Goal: Task Accomplishment & Management: Manage account settings

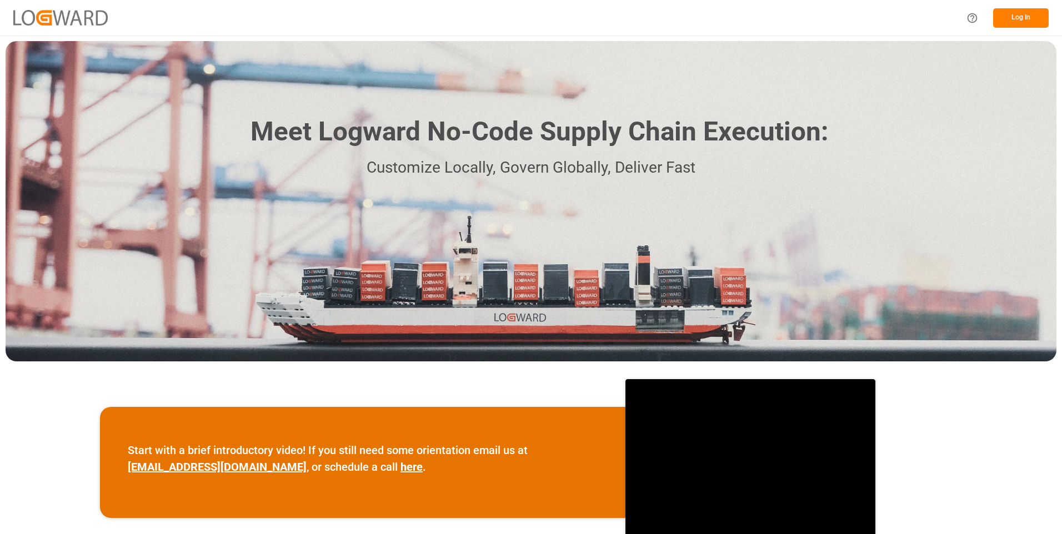
click at [1025, 16] on button "Log In" at bounding box center [1021, 17] width 56 height 19
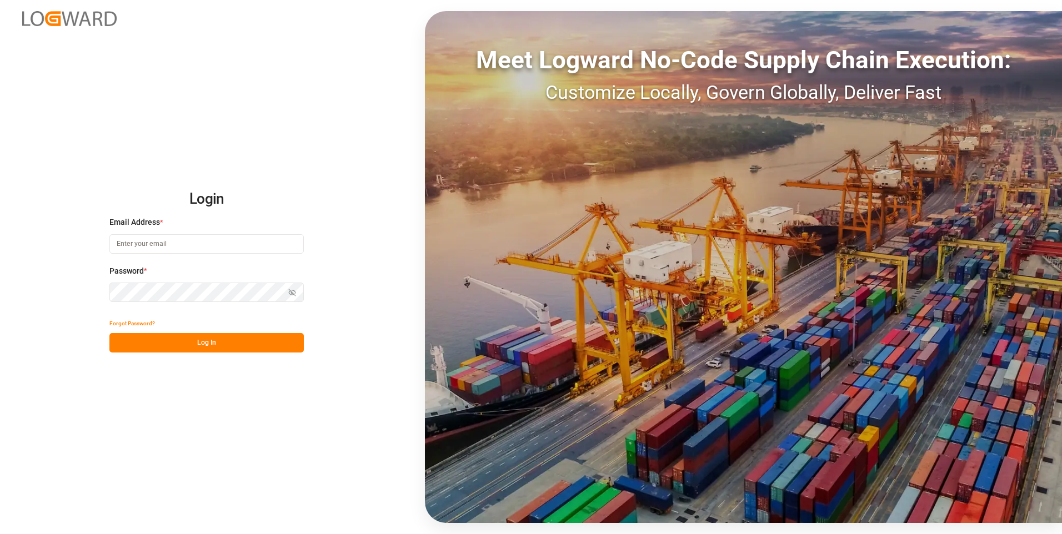
type input "[PERSON_NAME][EMAIL_ADDRESS][DOMAIN_NAME]"
click at [193, 341] on button "Log In" at bounding box center [206, 342] width 194 height 19
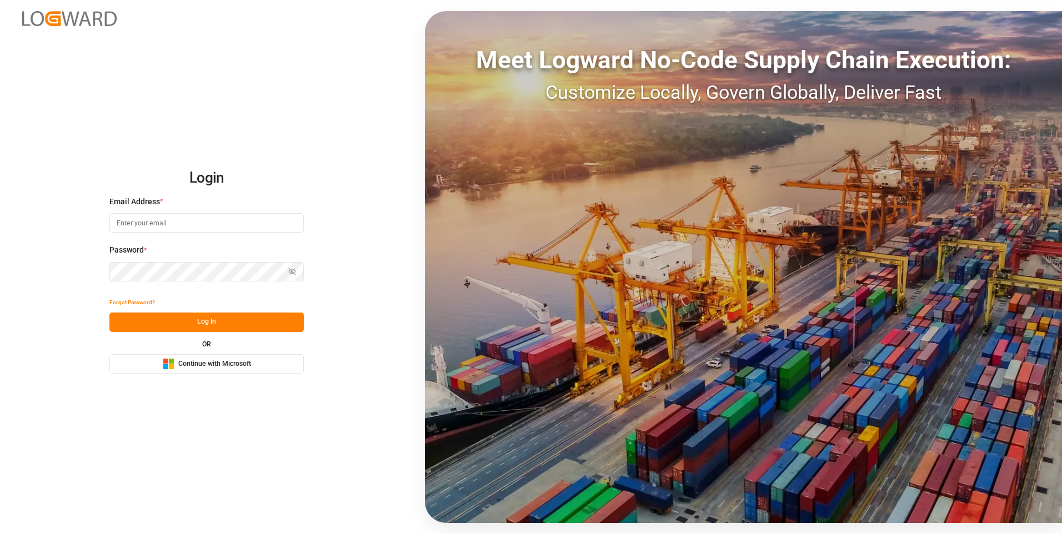
type input "[PERSON_NAME][EMAIL_ADDRESS][DOMAIN_NAME]"
click at [201, 328] on button "Log In" at bounding box center [206, 322] width 194 height 19
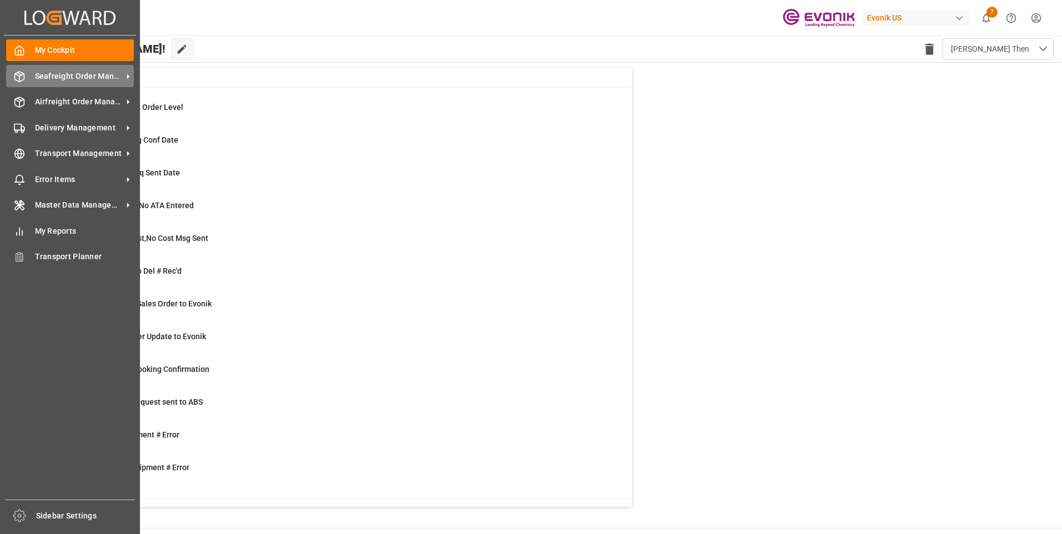
click at [29, 81] on div "Seafreight Order Management Seafreight Order Management" at bounding box center [70, 76] width 128 height 22
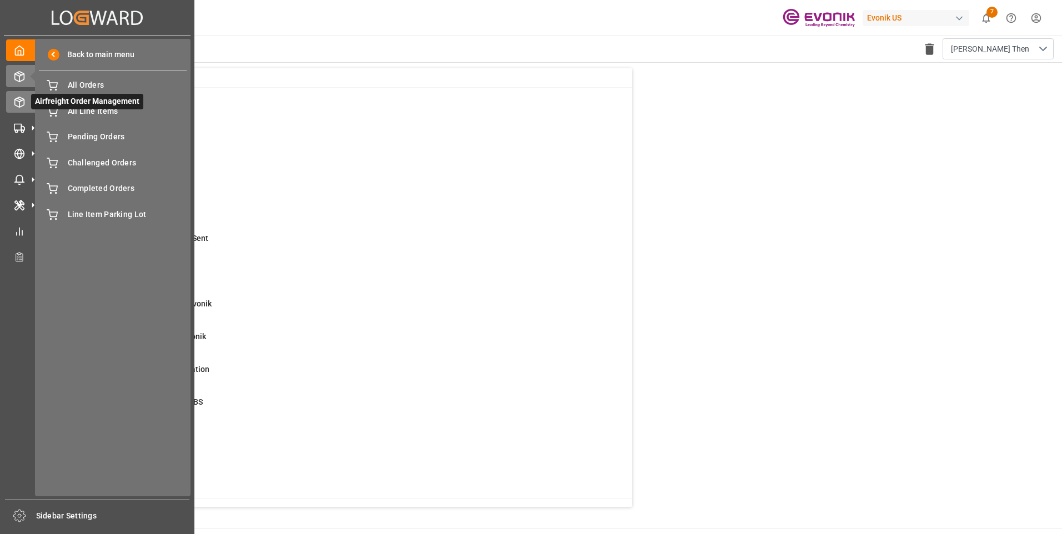
click at [22, 102] on icon at bounding box center [19, 102] width 11 height 11
click at [19, 100] on icon at bounding box center [19, 102] width 11 height 11
click at [89, 134] on span "Pending Orders" at bounding box center [127, 137] width 119 height 12
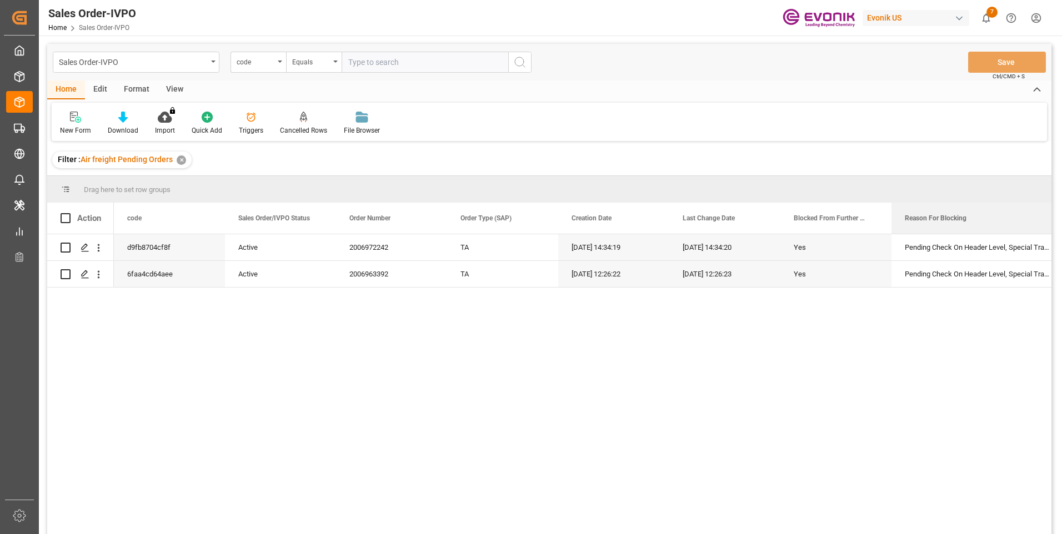
drag, startPoint x: 1001, startPoint y: 218, endPoint x: 1062, endPoint y: 213, distance: 60.8
click at [1060, 213] on div "Sales Order-IVPO Home Sales Order-IVPO Evonik US 7 Notifications Only show unre…" at bounding box center [549, 267] width 1021 height 534
click at [99, 246] on icon "open menu" at bounding box center [99, 248] width 2 height 8
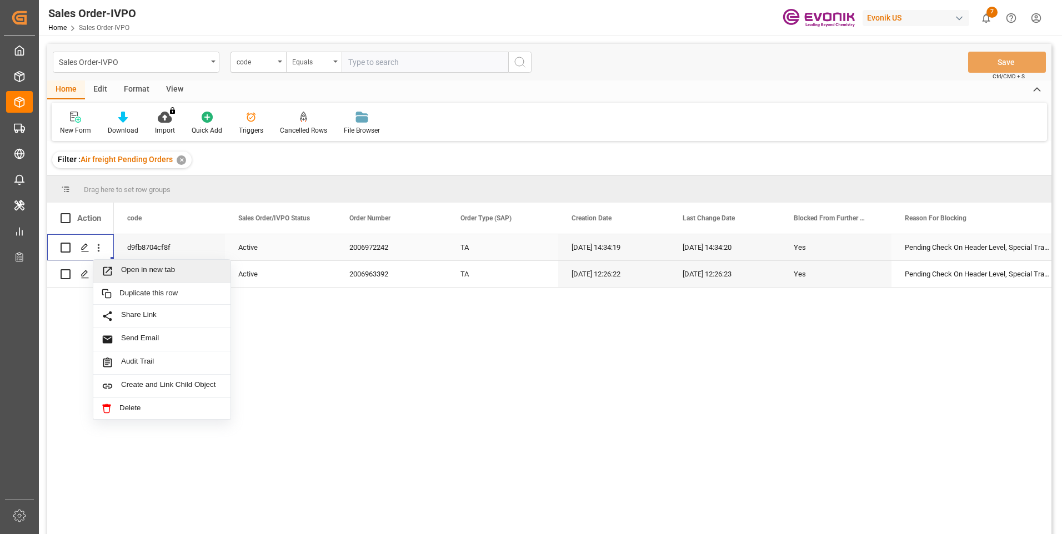
click at [159, 273] on span "Open in new tab" at bounding box center [171, 272] width 101 height 12
click at [101, 277] on icon "open menu" at bounding box center [99, 275] width 12 height 12
click at [117, 286] on div "6faa4cd64aee" at bounding box center [169, 274] width 111 height 26
click at [94, 277] on icon "open menu" at bounding box center [99, 275] width 12 height 12
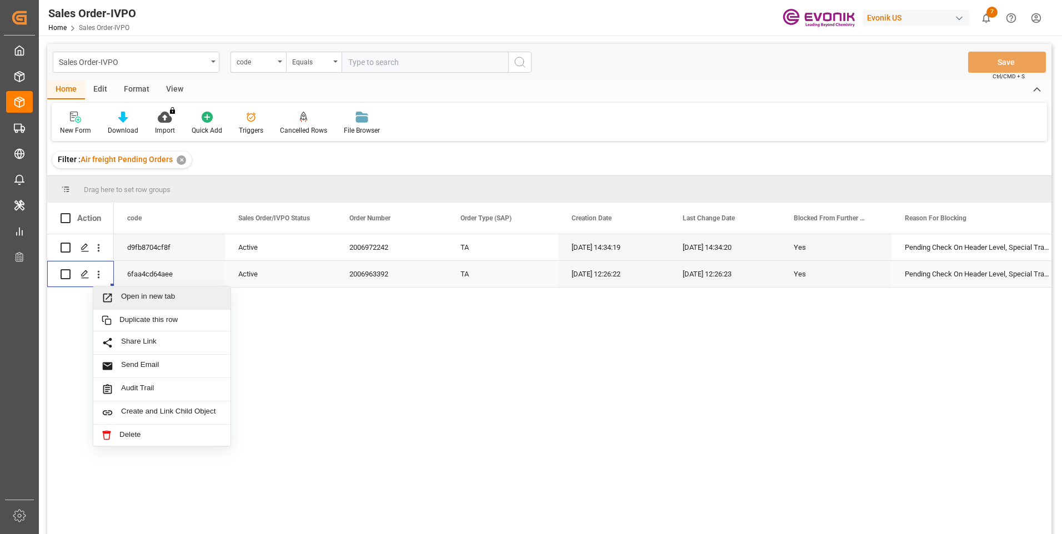
click at [134, 297] on span "Open in new tab" at bounding box center [171, 298] width 101 height 12
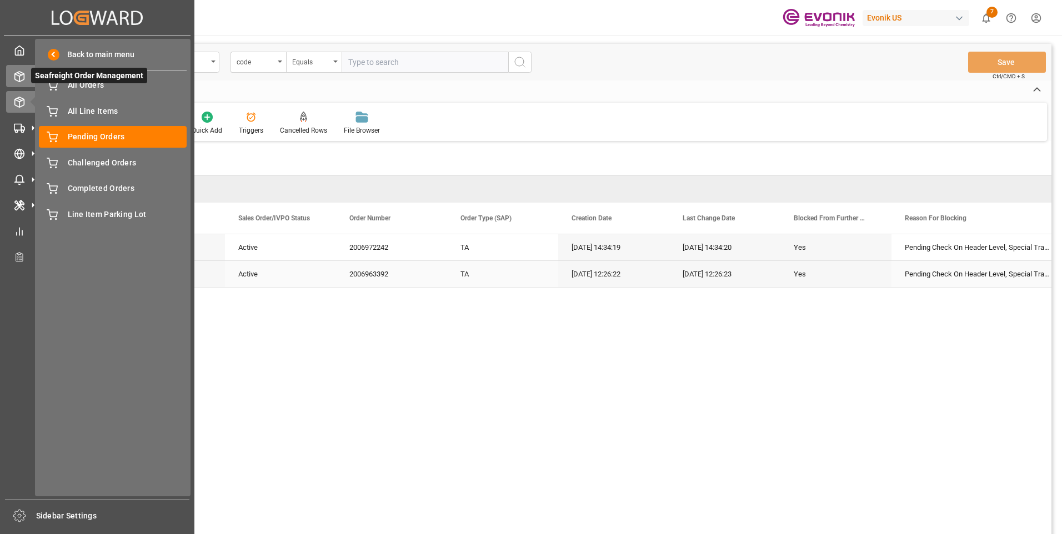
click at [19, 77] on icon at bounding box center [19, 76] width 11 height 11
click at [93, 88] on span "All Orders" at bounding box center [127, 85] width 119 height 12
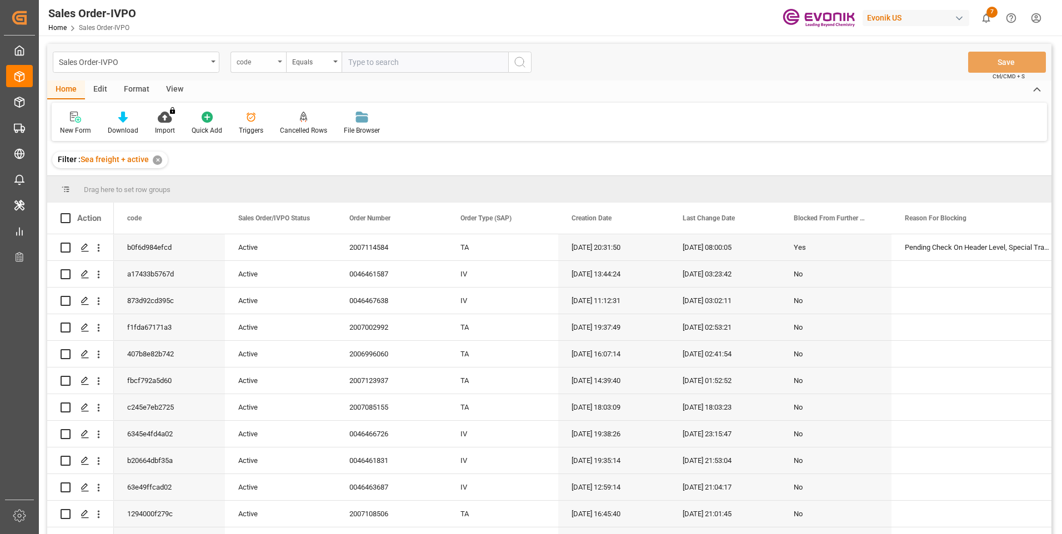
click at [263, 64] on div "code" at bounding box center [256, 60] width 38 height 13
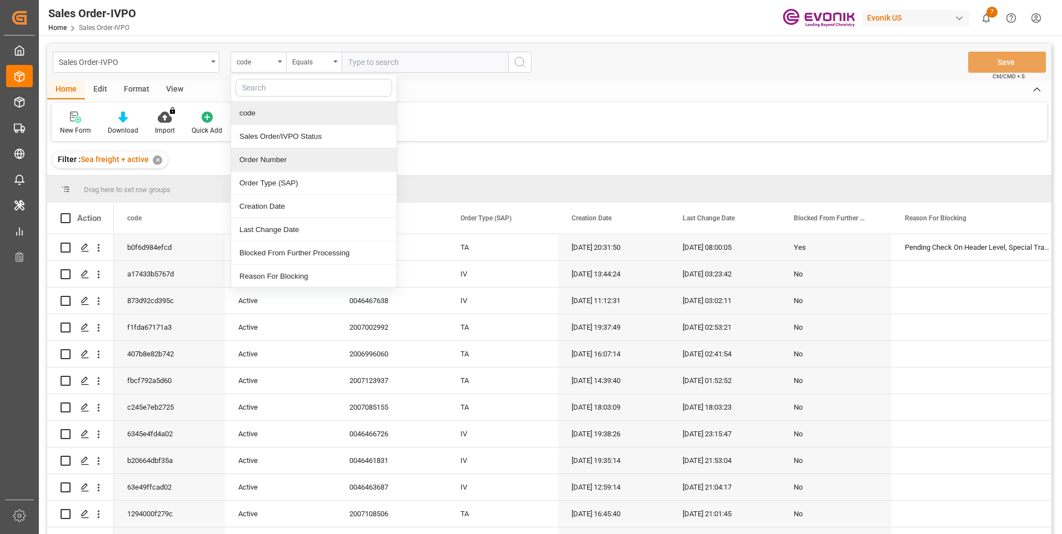
click at [261, 164] on div "Order Number" at bounding box center [314, 159] width 166 height 23
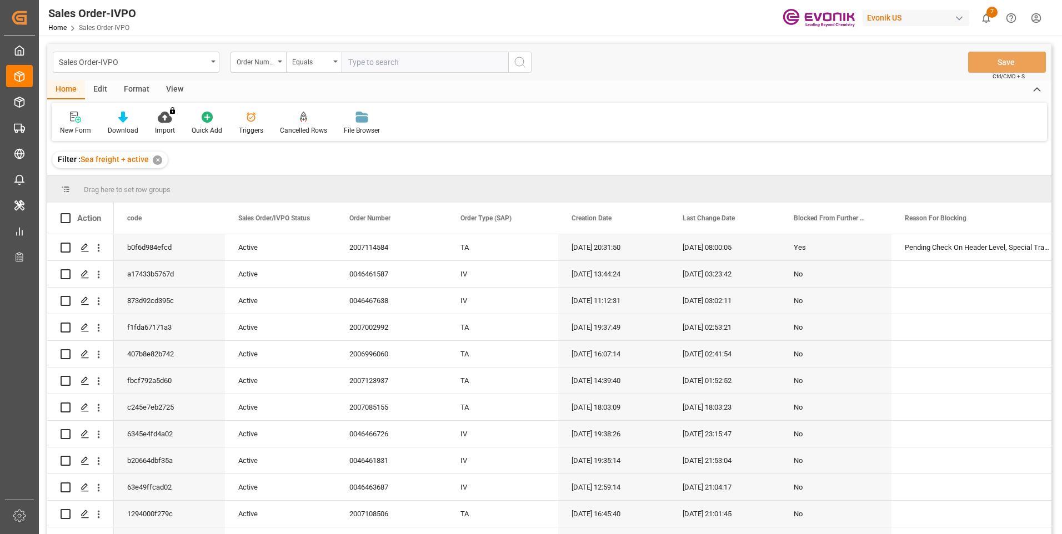
click at [390, 65] on input "text" at bounding box center [425, 62] width 167 height 21
paste input "2007043843"
type input "2007043843"
click at [519, 62] on icon "search button" at bounding box center [519, 62] width 13 height 13
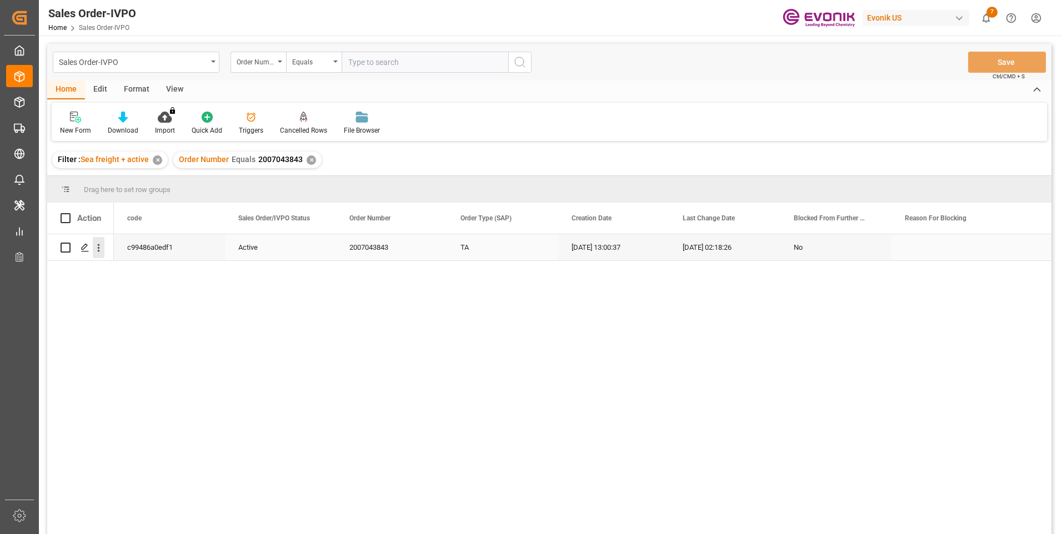
click at [103, 252] on icon "open menu" at bounding box center [99, 248] width 12 height 12
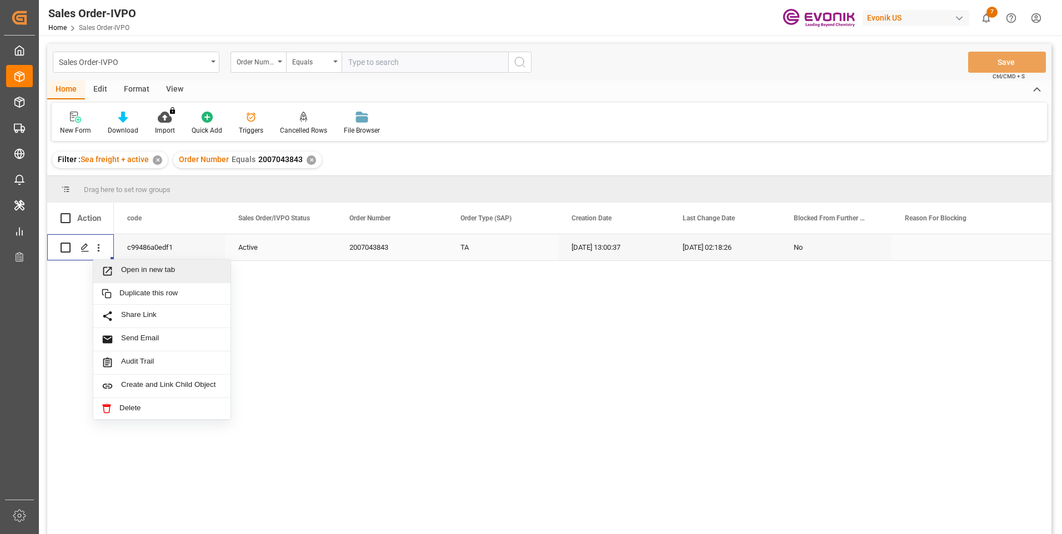
click at [128, 268] on span "Open in new tab" at bounding box center [171, 272] width 101 height 12
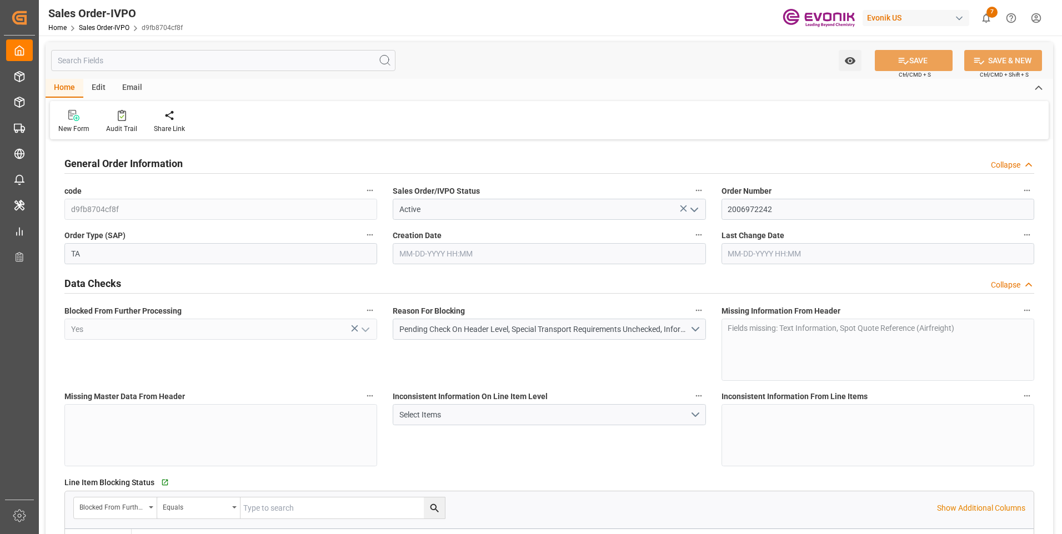
type input "FRCDG"
type input "0"
type input "1"
type input "1740"
type input "08-08-2025 14:34"
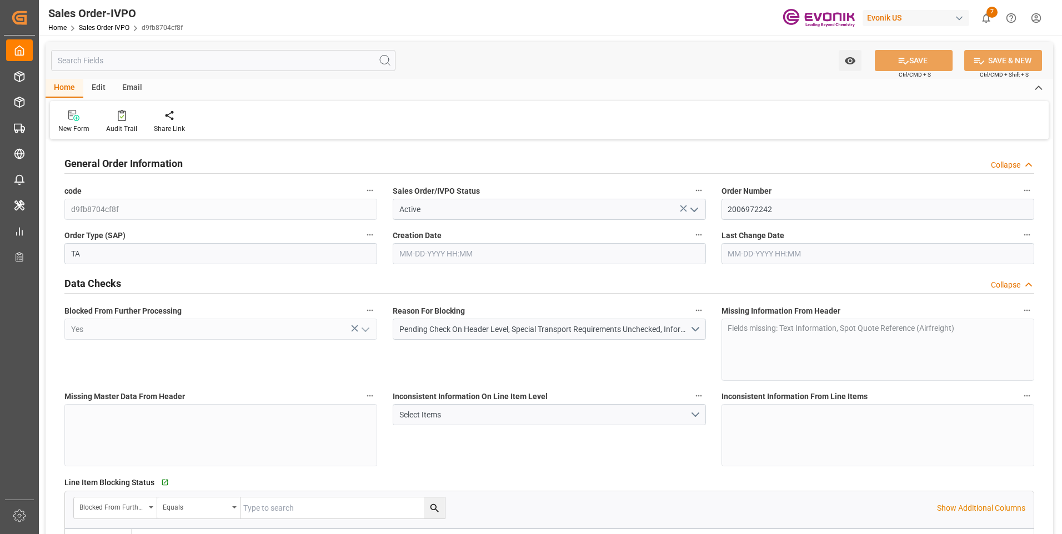
type input "08-08-2025 14:34"
type input "FRCDG"
type input "0"
type input "1"
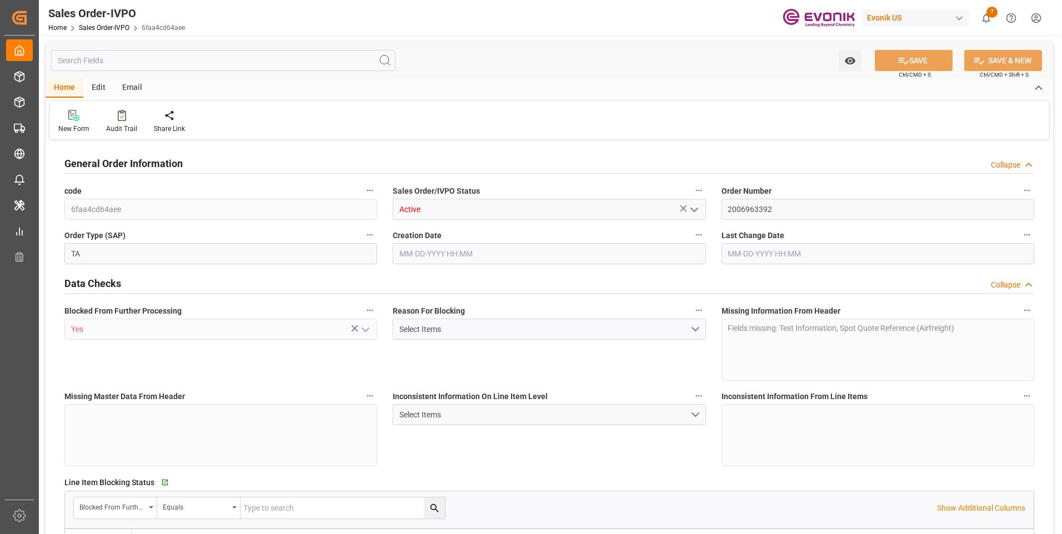
type input "1740"
type input "06-13-2025 12:26"
type input "BRSSZ"
type input "0"
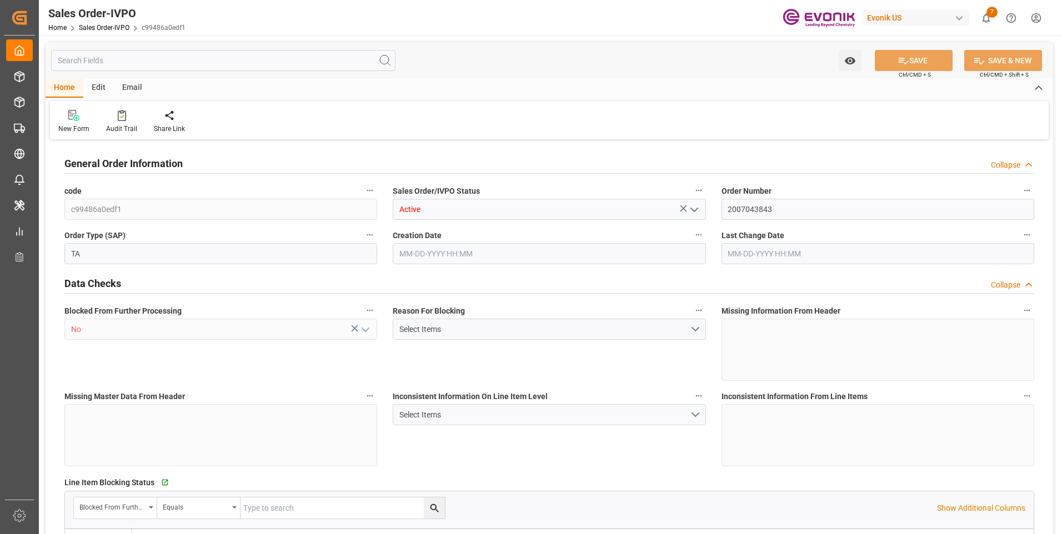
type input "1"
type input "2"
type input "20000"
type input "0"
type input "17000"
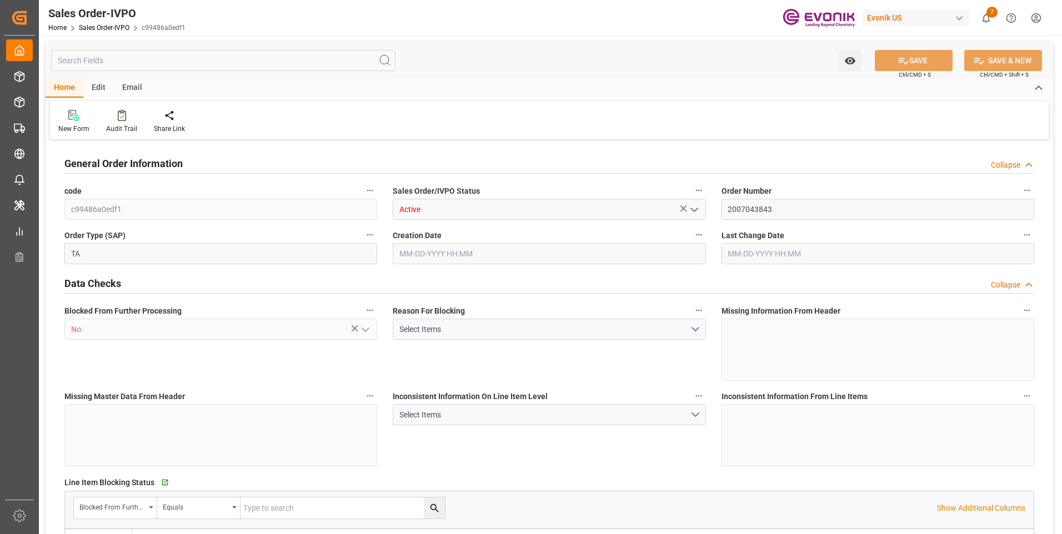
type input "30"
type input "06-18-2025 13:00"
type input "[DATE] 02:18"
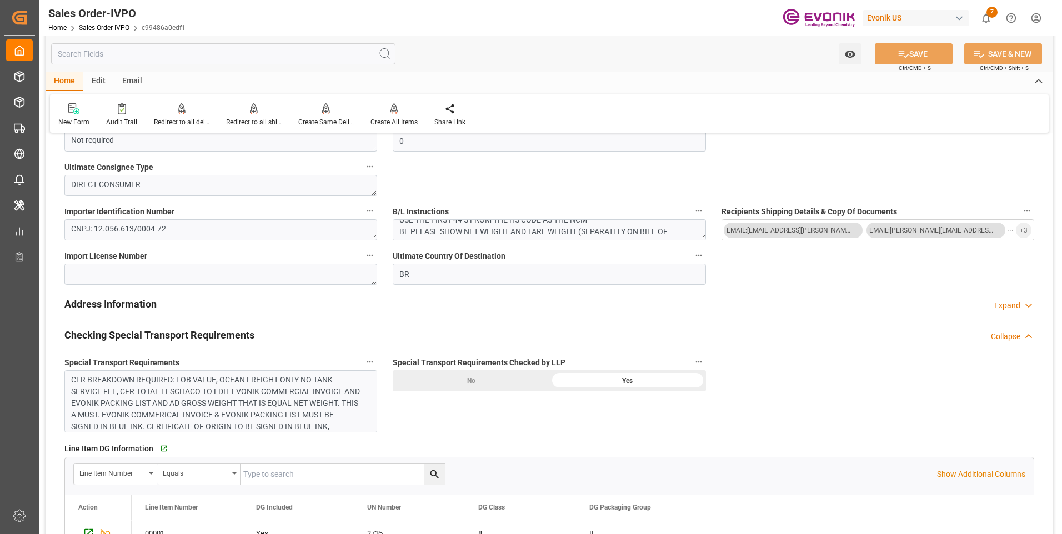
scroll to position [1167, 0]
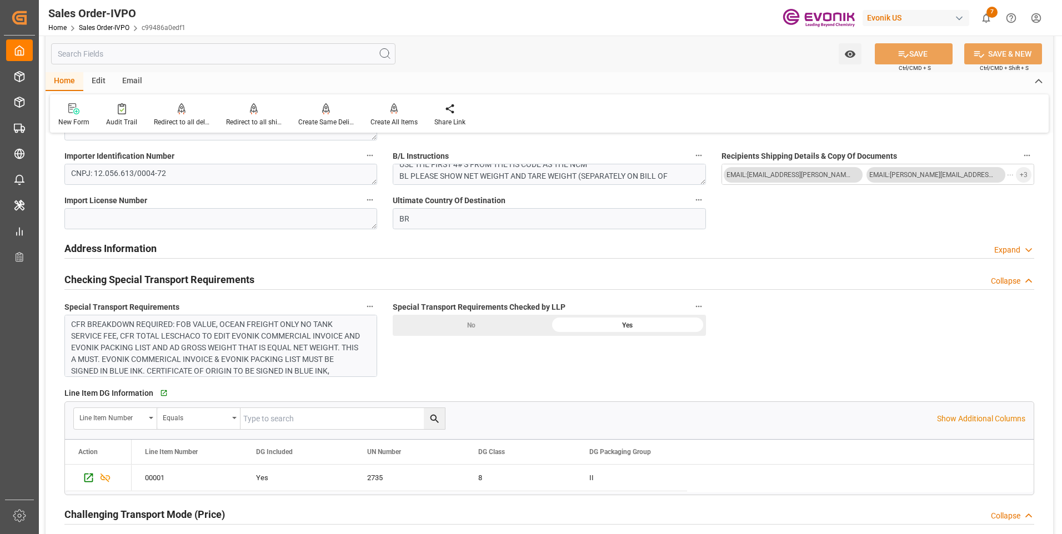
click at [255, 343] on div "CFR BREAKDOWN REQUIRED: FOB VALUE, OCEAN FREIGHT ONLY NO TANK SERVICE FEE, CFR …" at bounding box center [216, 400] width 291 height 163
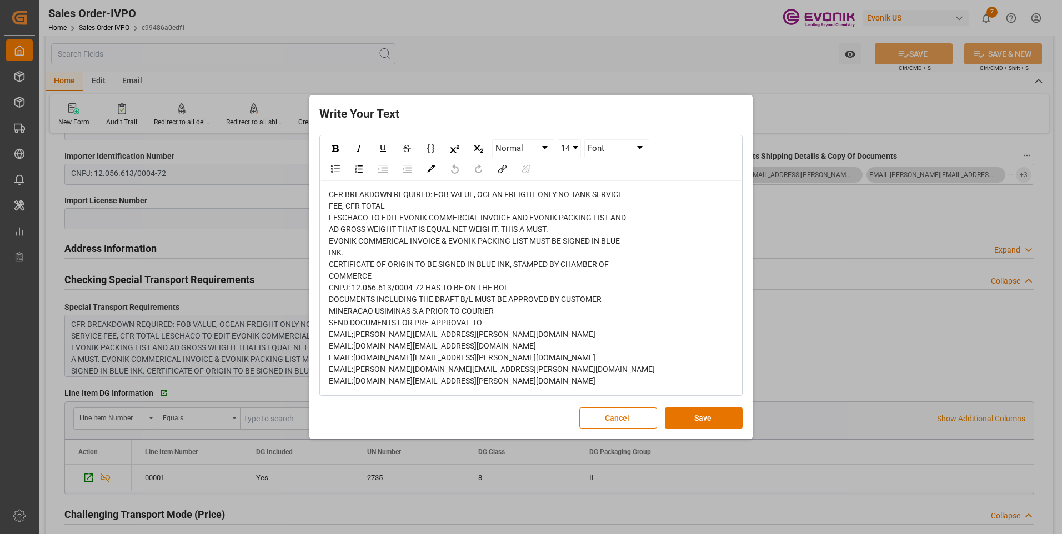
click at [891, 318] on div "Write Your Text Normal 14 Font CFR BREAKDOWN REQUIRED: FOB VALUE, OCEAN FREIGHT…" at bounding box center [531, 267] width 1062 height 534
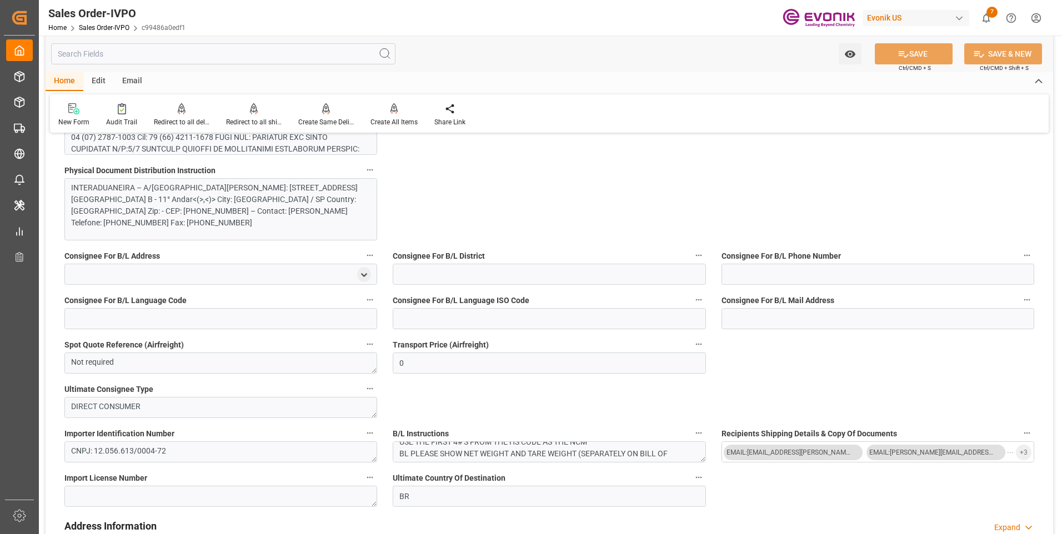
scroll to position [778, 0]
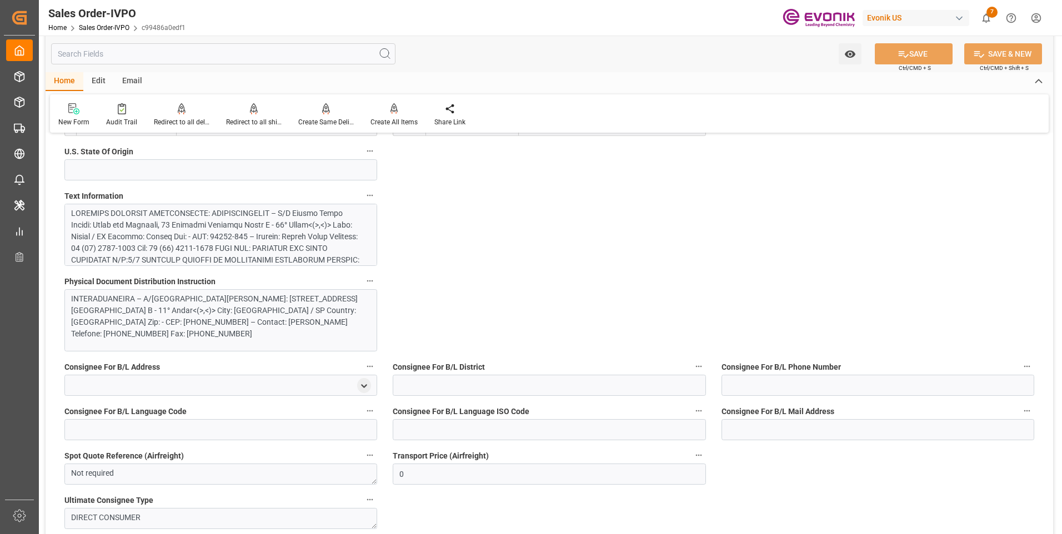
click at [230, 238] on div at bounding box center [216, 429] width 291 height 443
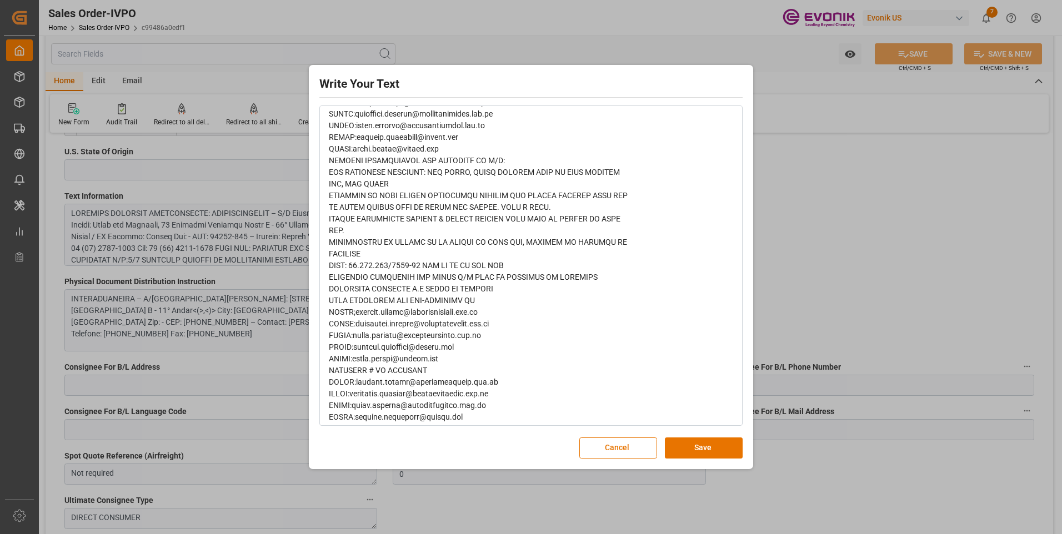
scroll to position [629, 0]
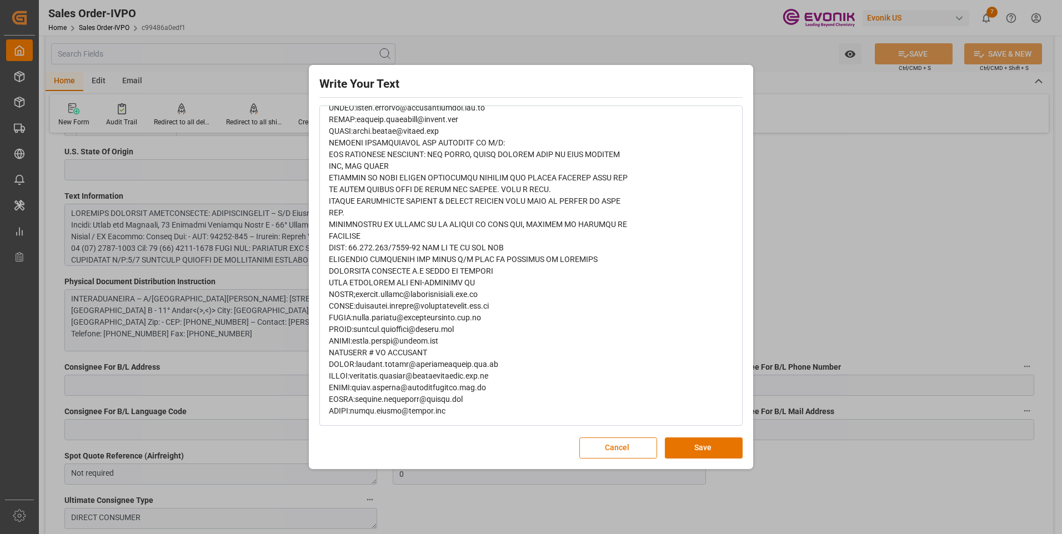
click at [942, 259] on div "Write Your Text Normal 14 Font Cancel Save" at bounding box center [531, 267] width 1062 height 534
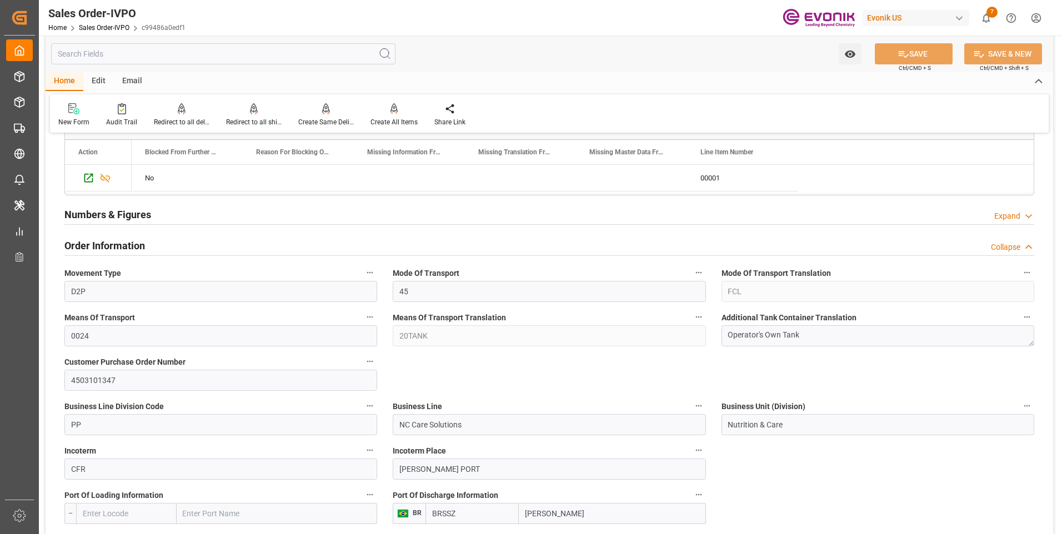
scroll to position [445, 0]
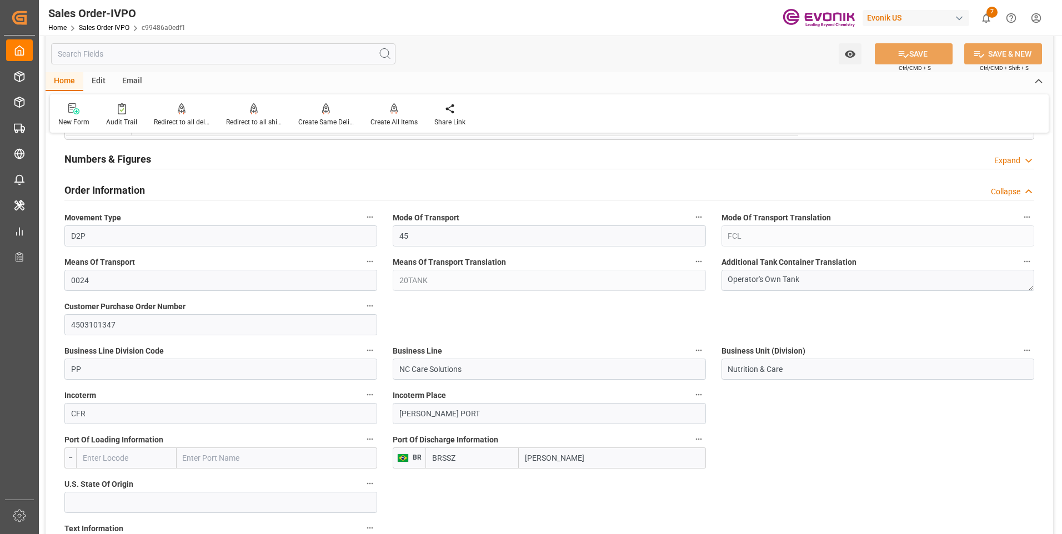
click at [633, 68] on div "Watch Option SAVE Ctrl/CMD + S SAVE & NEW Ctrl/CMD + Shift + S" at bounding box center [550, 54] width 1008 height 37
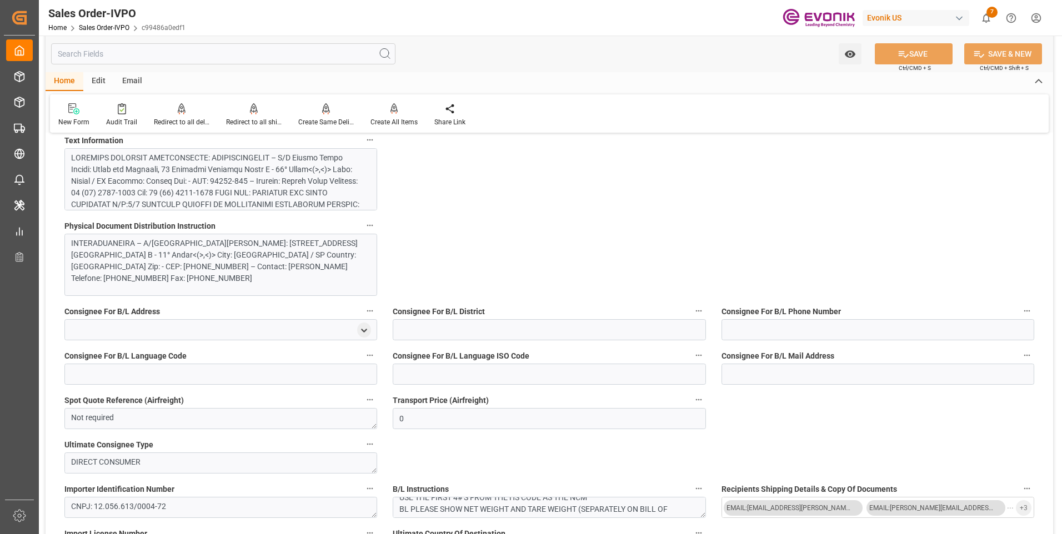
scroll to position [778, 0]
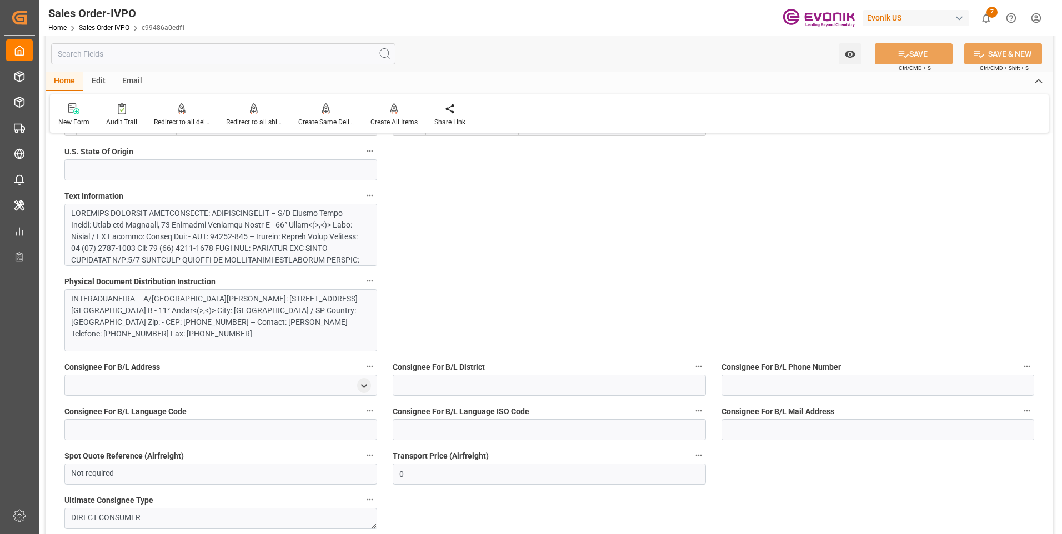
click at [227, 216] on div at bounding box center [216, 429] width 291 height 443
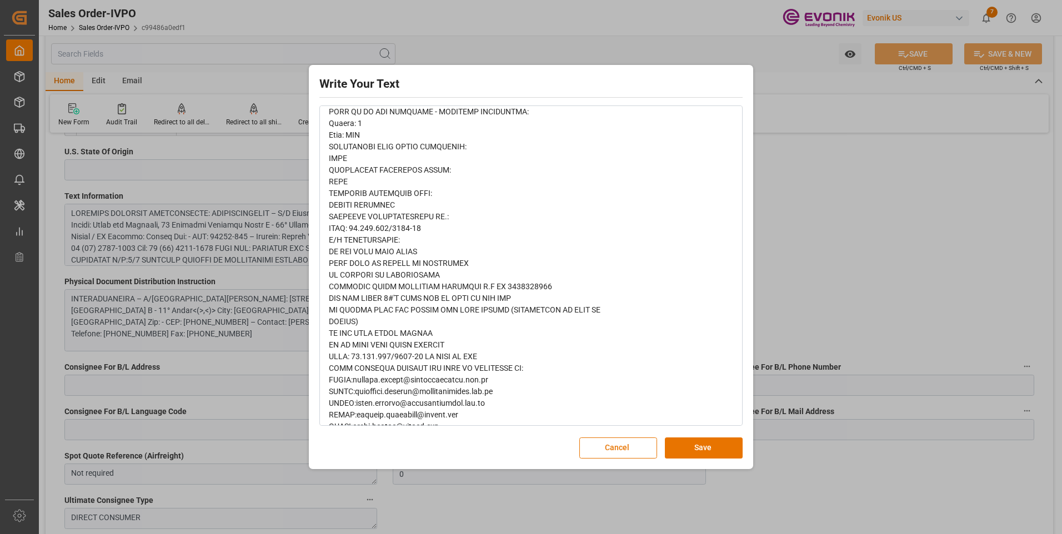
scroll to position [389, 0]
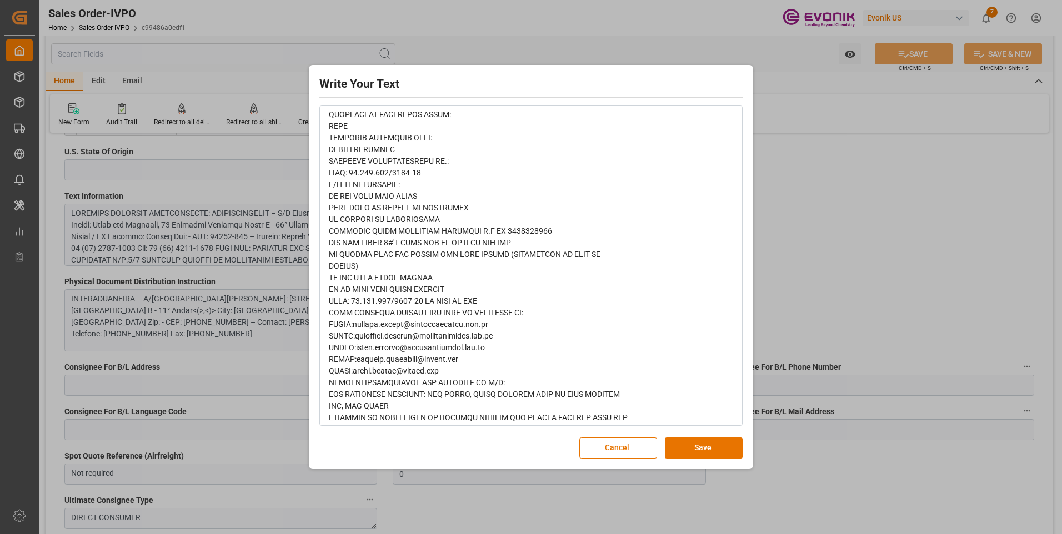
click at [917, 203] on div "Write Your Text Normal 14 Font Cancel Save" at bounding box center [531, 267] width 1062 height 534
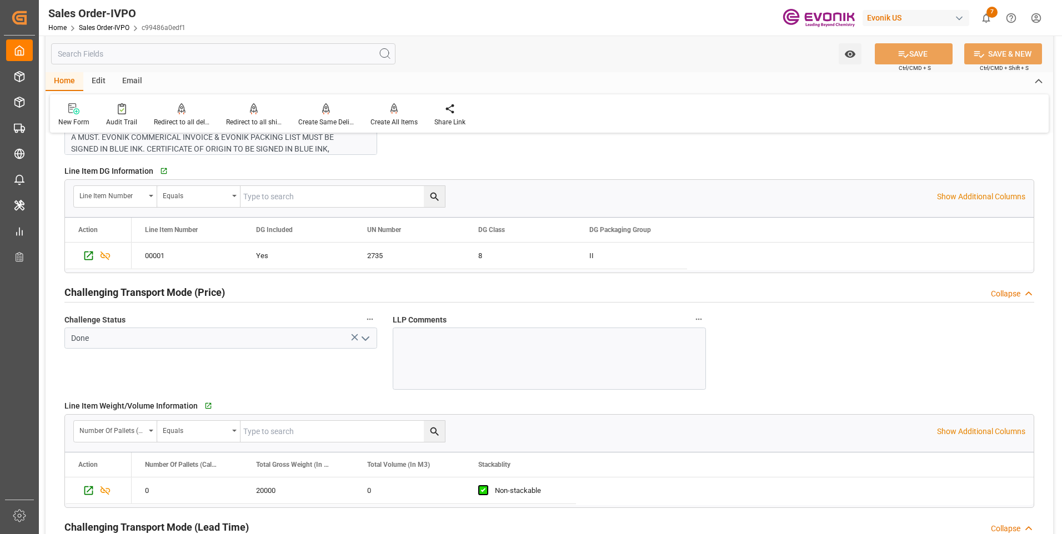
scroll to position [1278, 0]
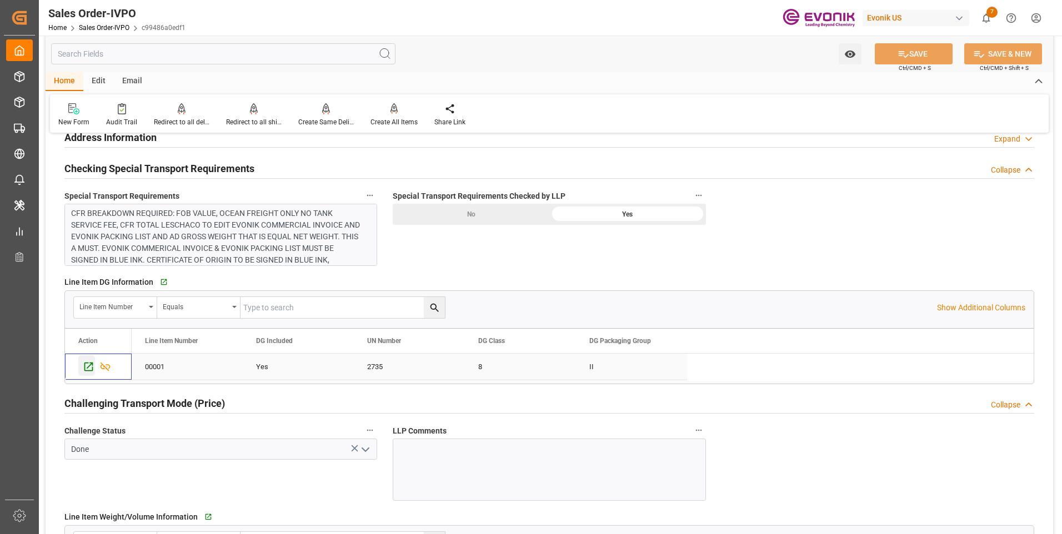
click at [92, 365] on icon "Press SPACE to select this row." at bounding box center [88, 367] width 9 height 9
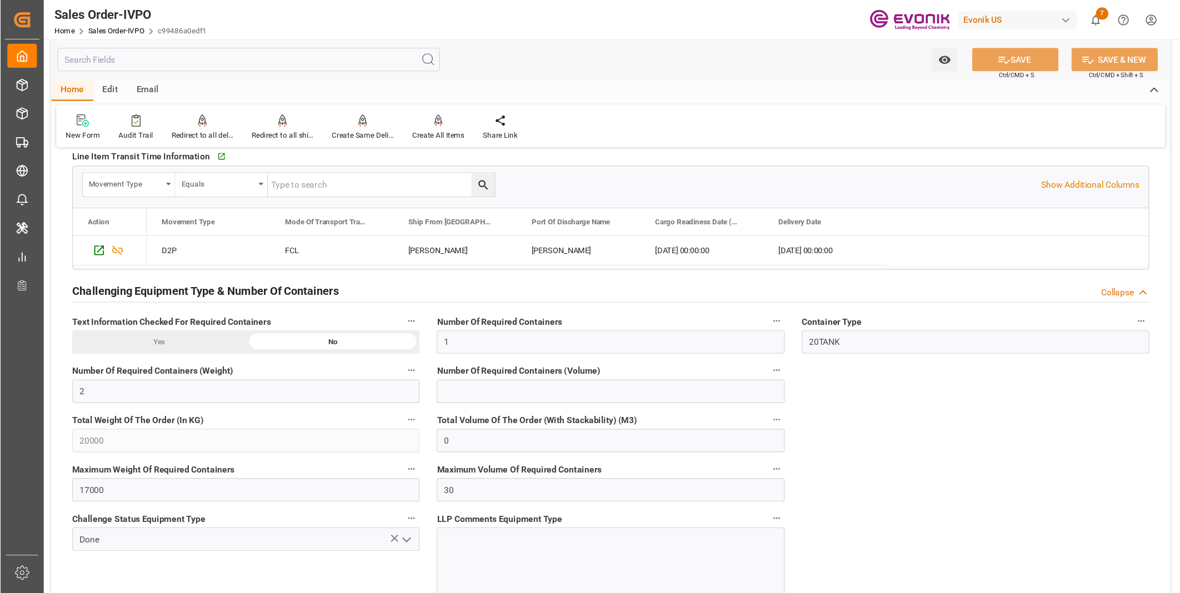
scroll to position [1945, 0]
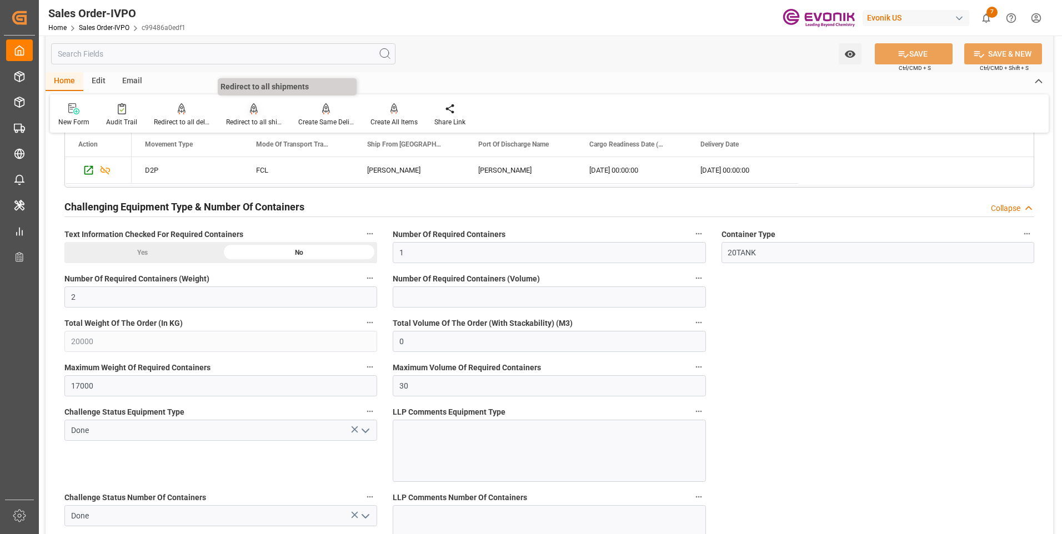
click at [238, 120] on div "Redirect to all shipments" at bounding box center [254, 122] width 56 height 10
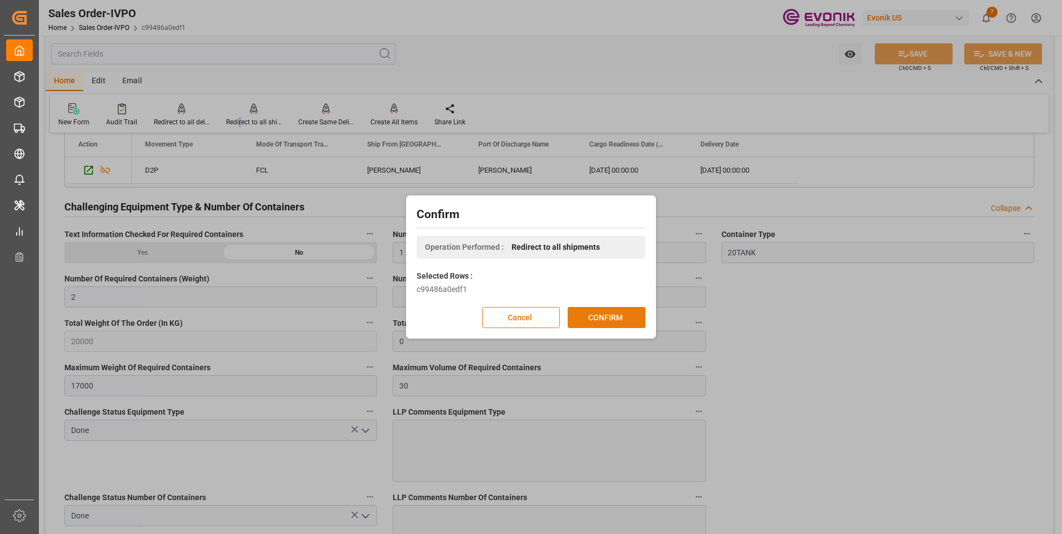
click at [605, 321] on button "CONFIRM" at bounding box center [607, 317] width 78 height 21
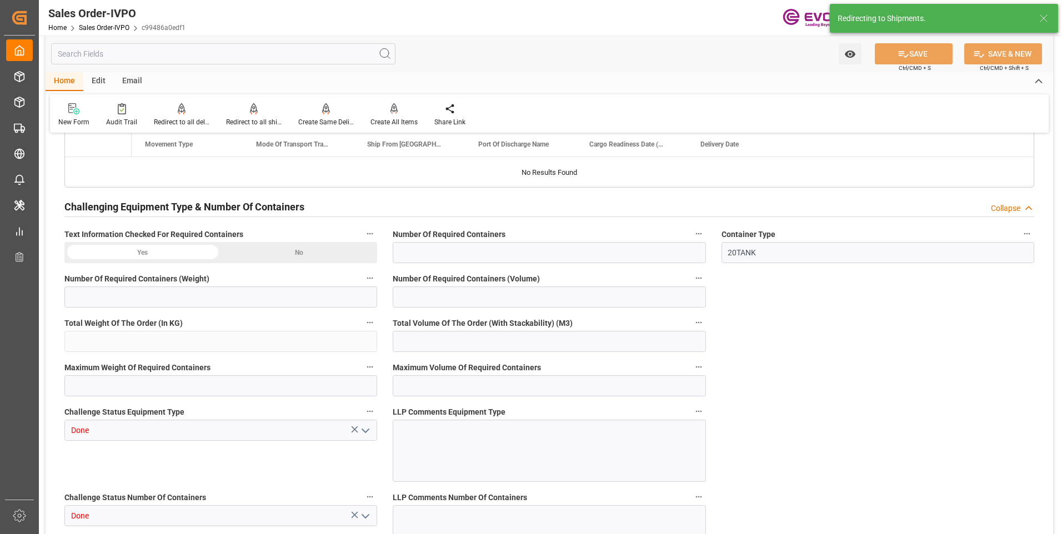
type input "BRSSZ"
type input "0"
type input "1"
type input "2"
type input "20000"
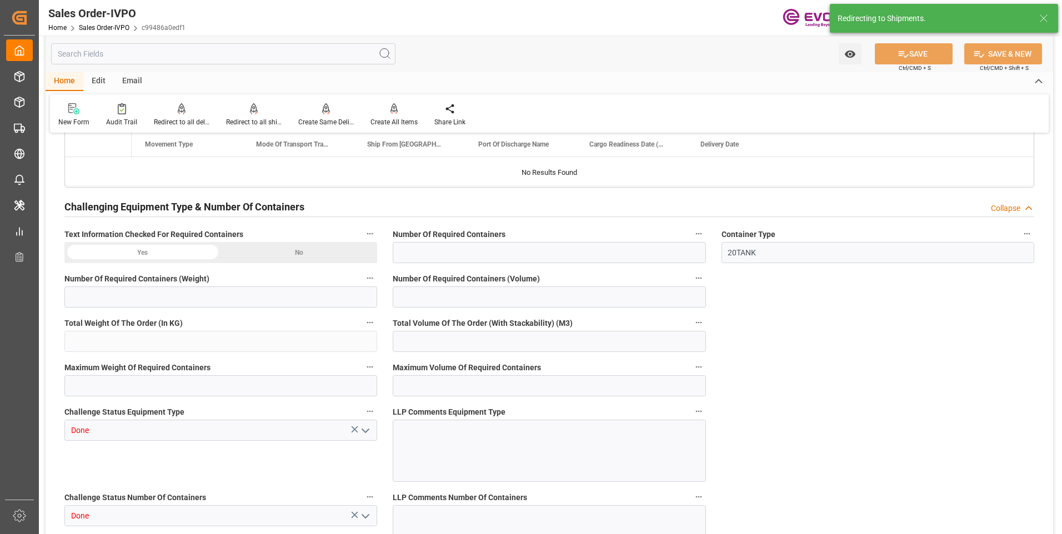
type input "0"
type input "17000"
type input "30"
type input "06-18-2025 13:00"
type input "[DATE] 02:18"
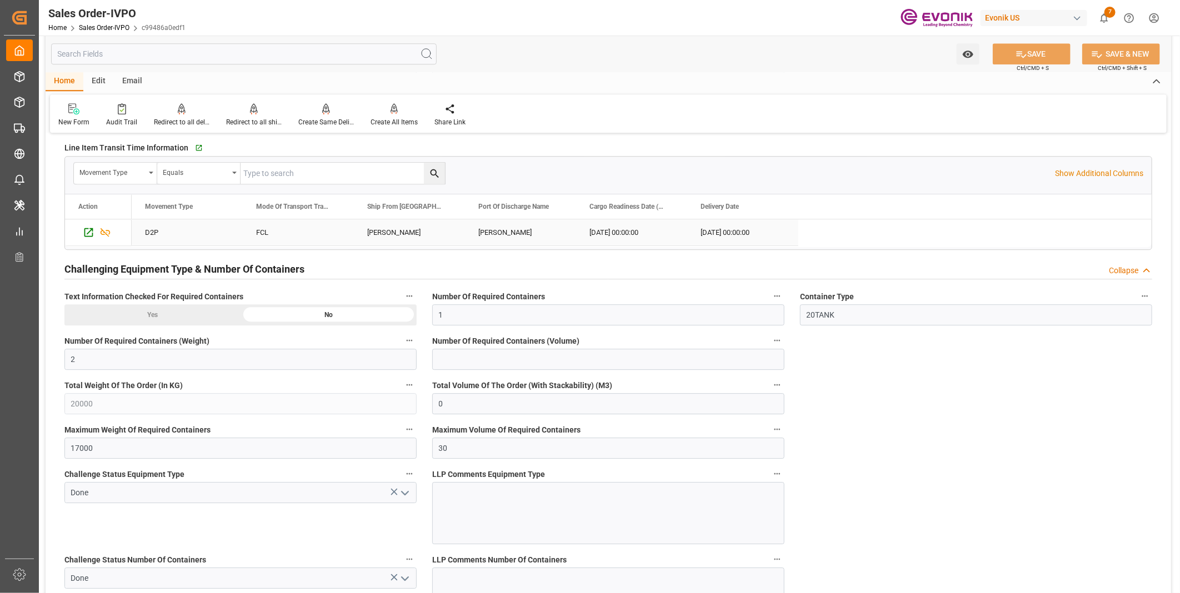
scroll to position [1821, 0]
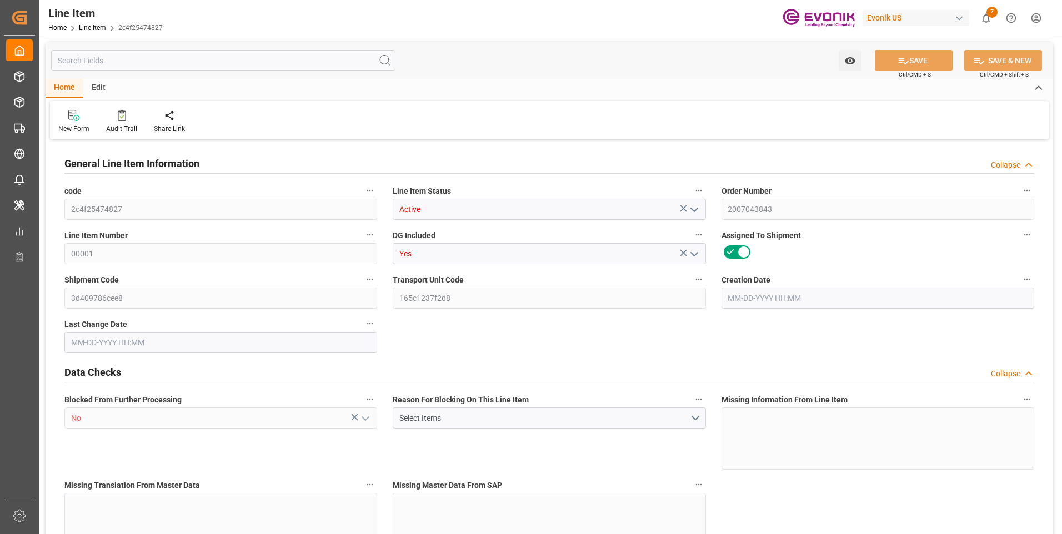
type input "0"
type input "20000"
type input "0"
type input "20000"
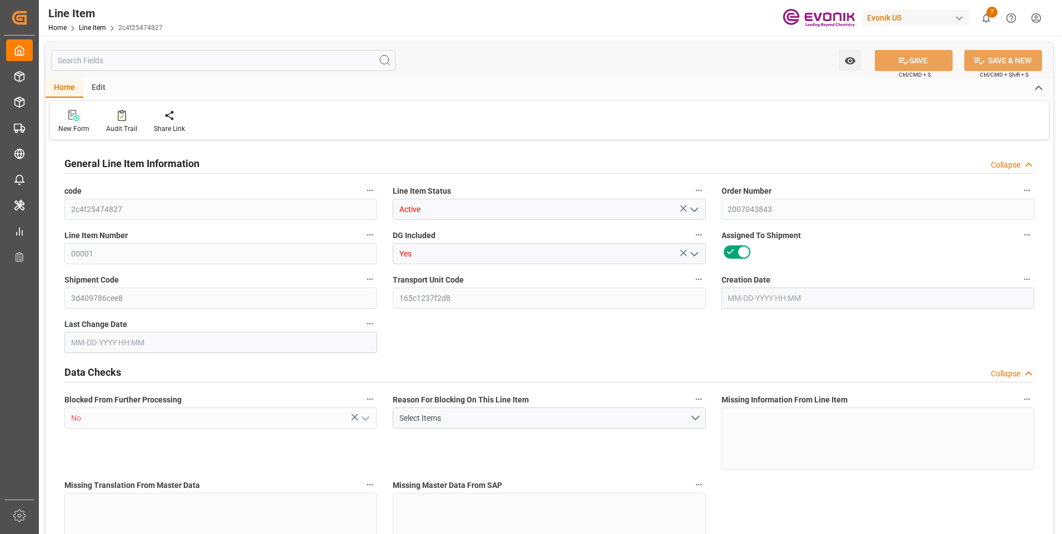
type input "83400"
type input "20000"
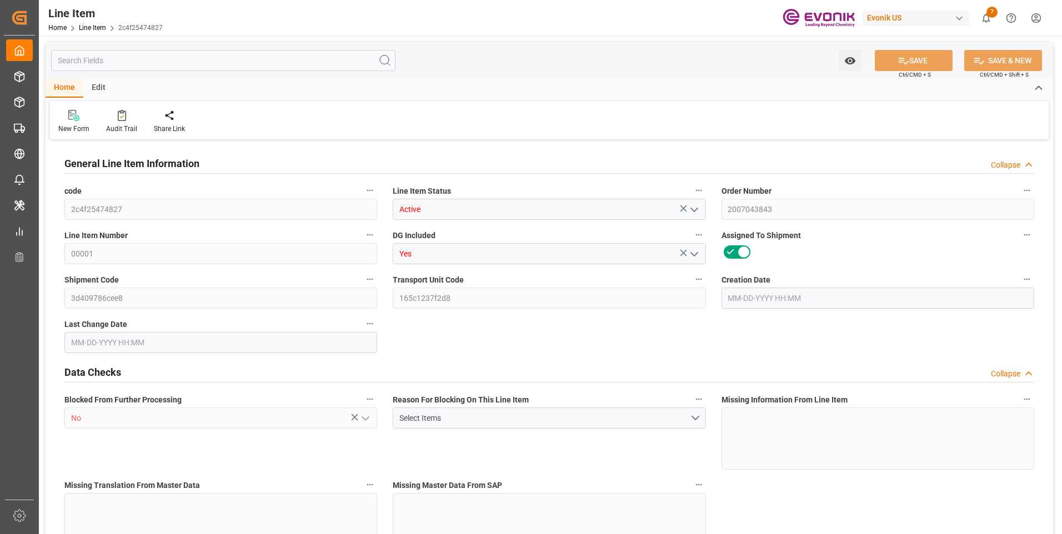
type input "20000"
type input "0"
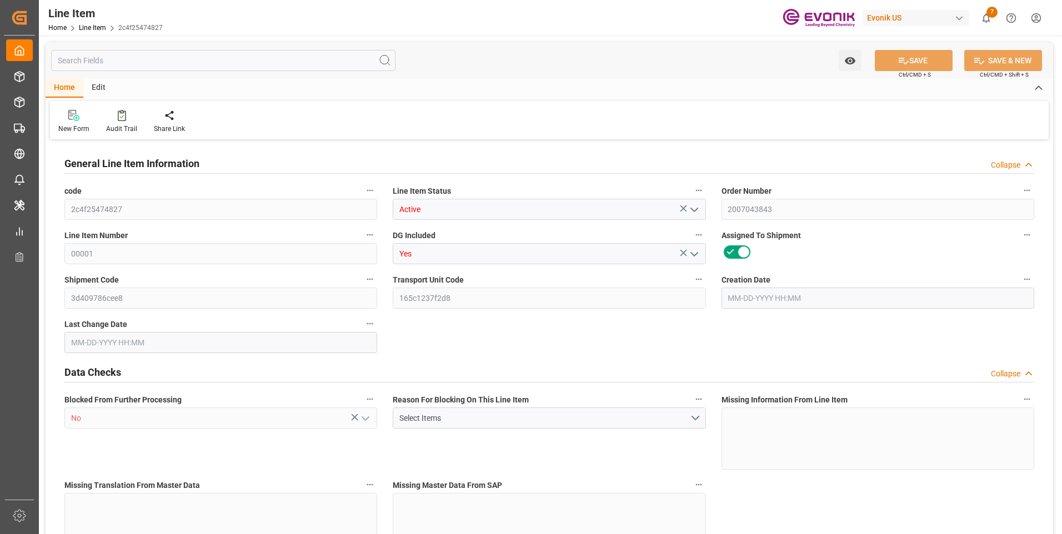
type input "0"
type input "06-18-2025 13:00"
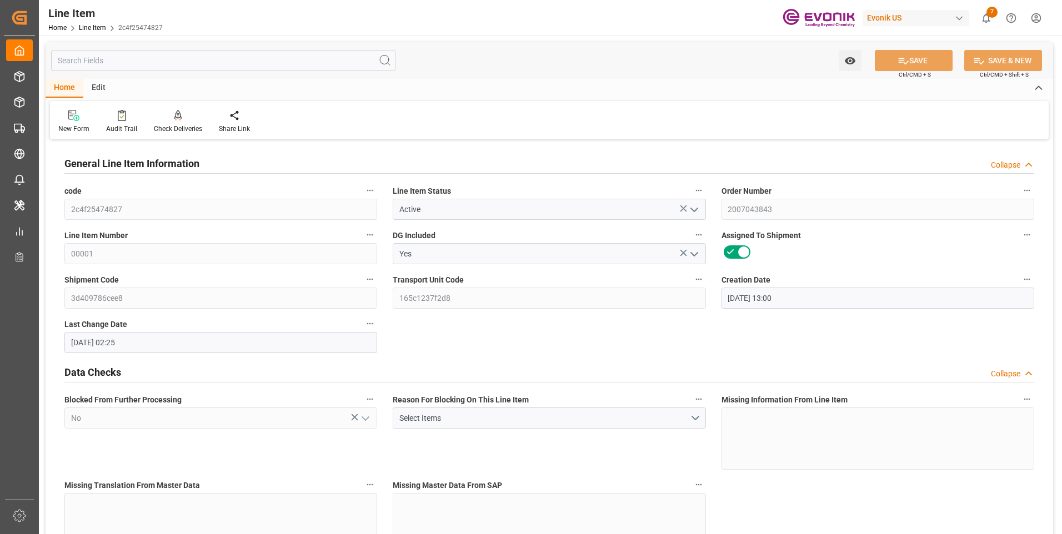
type input "08-08-2025 02:25"
type input "[DATE]"
type input "09-11-2025"
type input "09-06-2025"
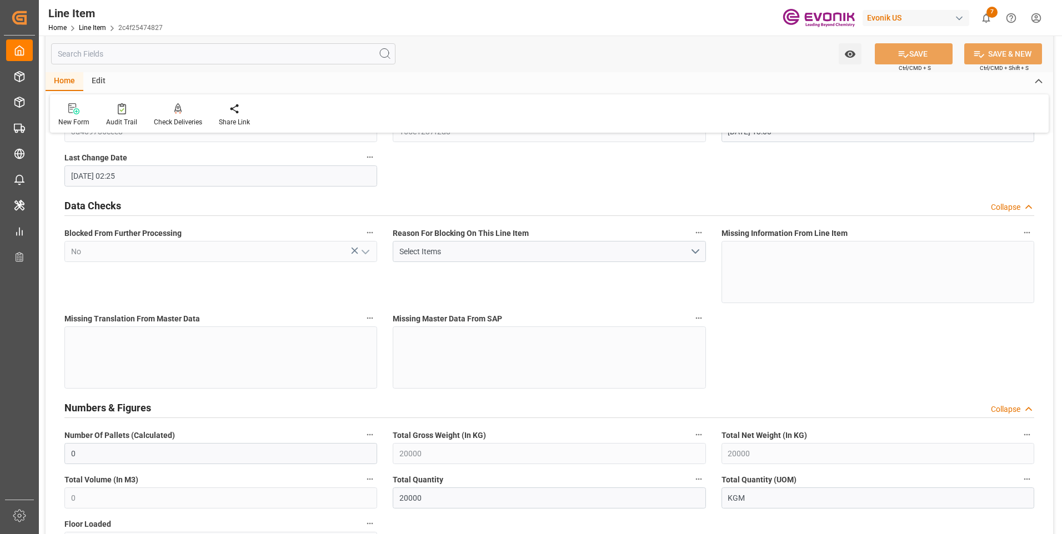
scroll to position [56, 0]
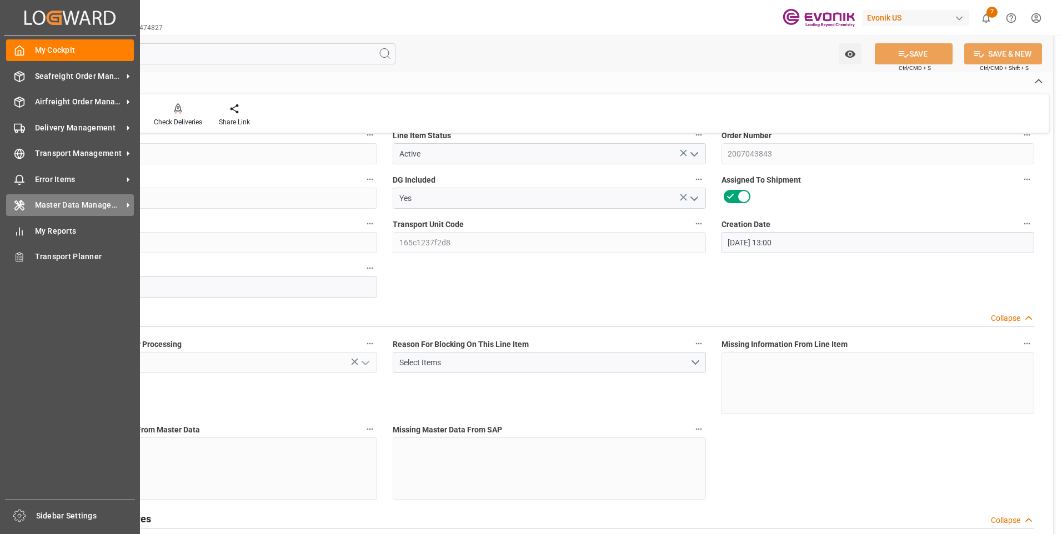
click at [114, 205] on span "Master Data Management" at bounding box center [79, 205] width 88 height 12
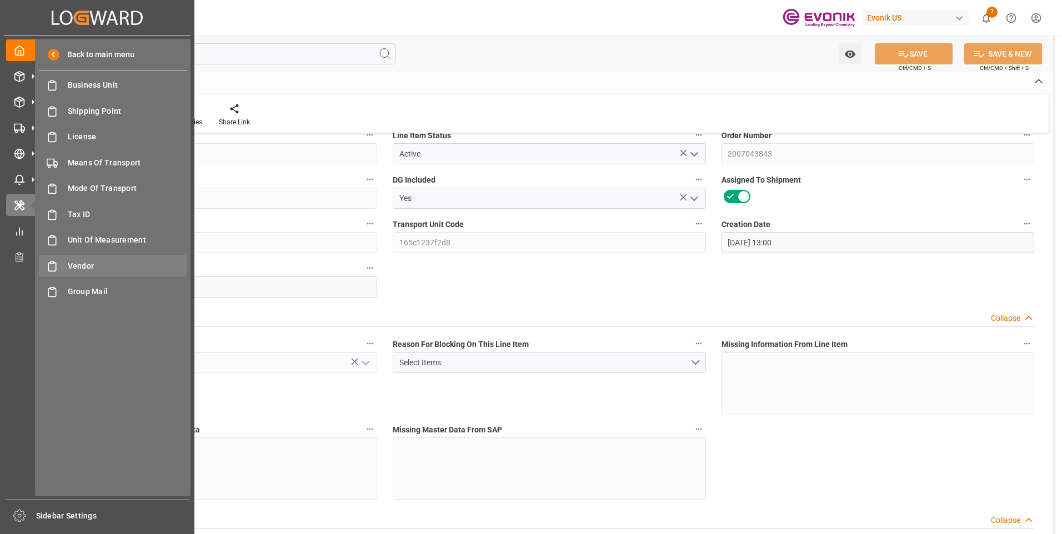
click at [77, 263] on span "Vendor" at bounding box center [127, 267] width 119 height 12
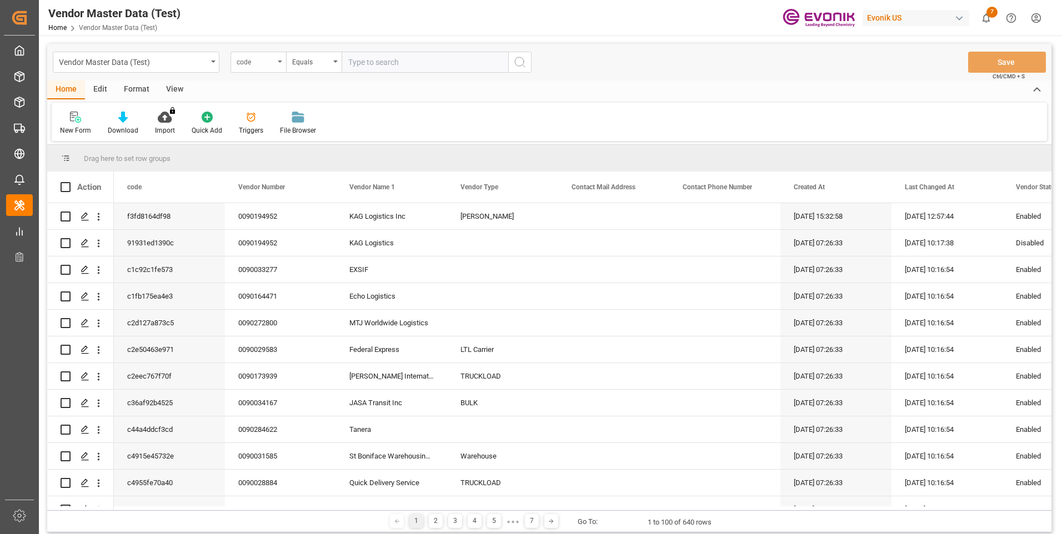
click at [274, 62] on div "code" at bounding box center [256, 60] width 38 height 13
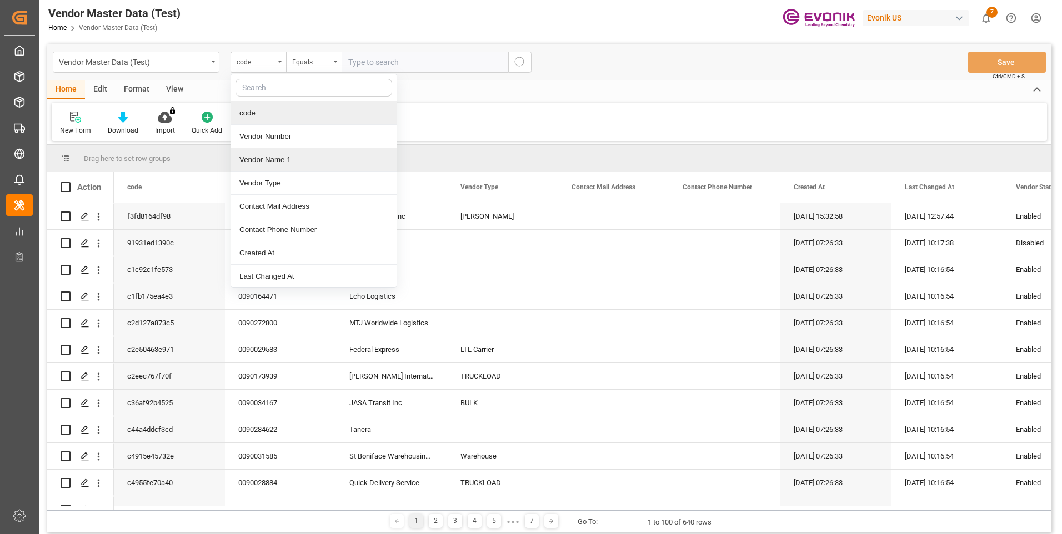
click at [281, 157] on div "Vendor Name 1" at bounding box center [314, 159] width 166 height 23
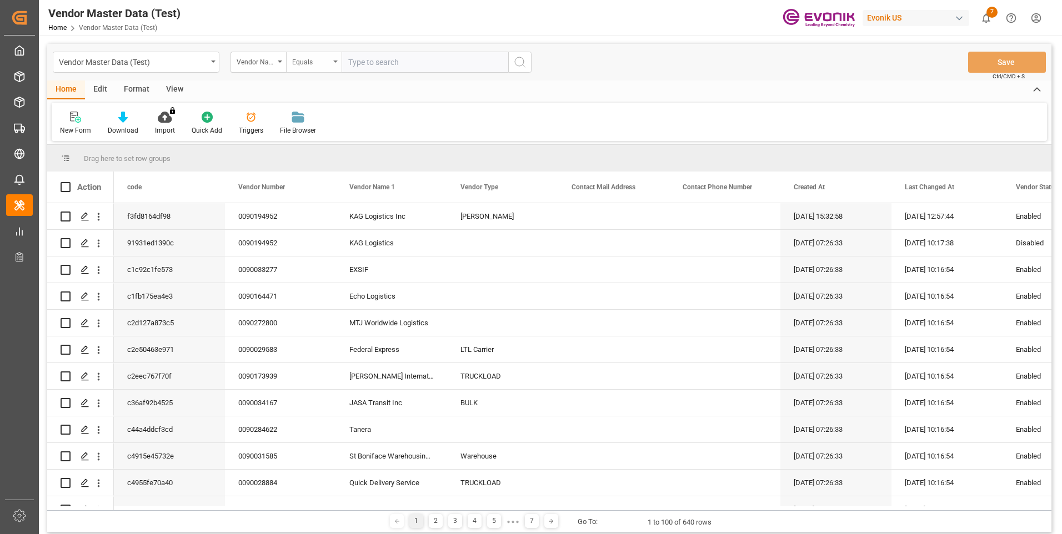
click at [327, 61] on div "Equals" at bounding box center [311, 60] width 38 height 13
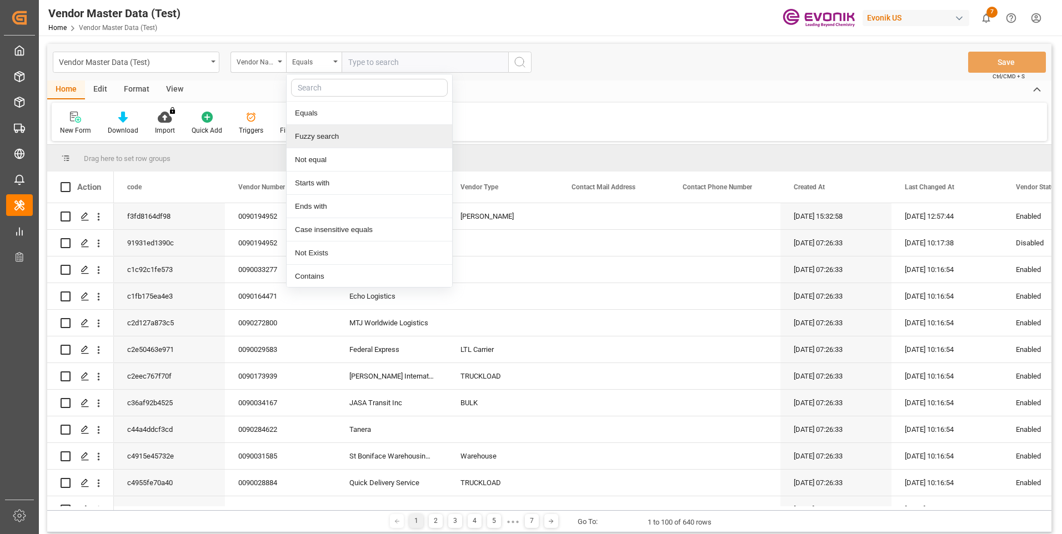
click at [319, 137] on div "Fuzzy search" at bounding box center [370, 136] width 166 height 23
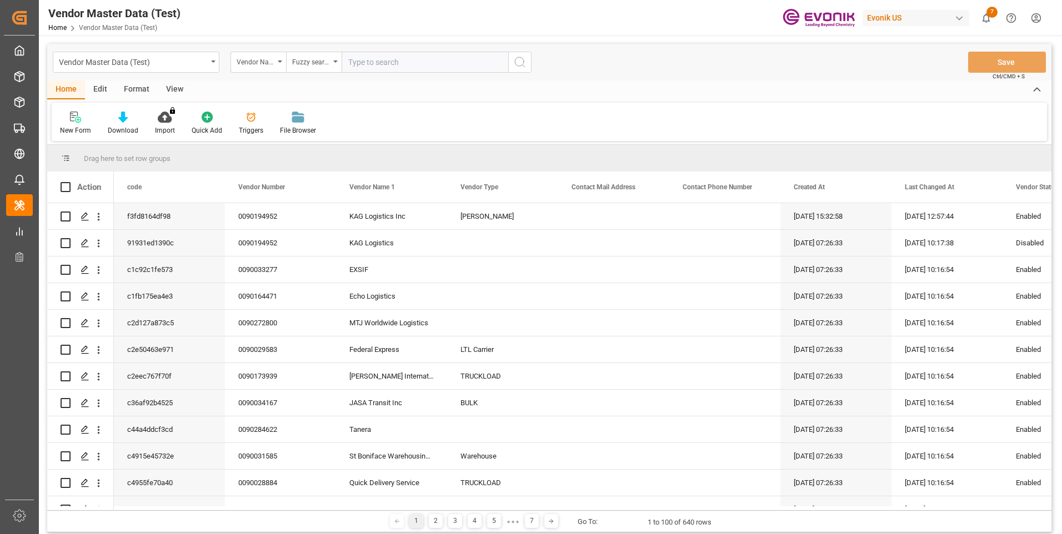
click at [396, 62] on input "text" at bounding box center [425, 62] width 167 height 21
type input "I"
type input "intermodal"
click at [511, 62] on button "search button" at bounding box center [519, 62] width 23 height 21
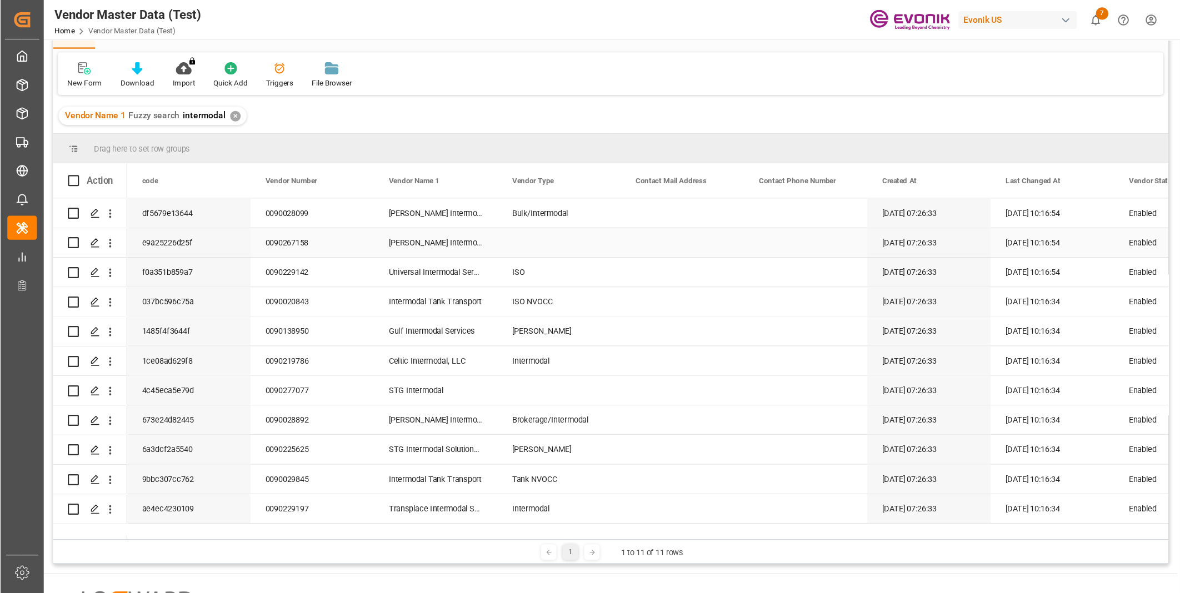
scroll to position [111, 0]
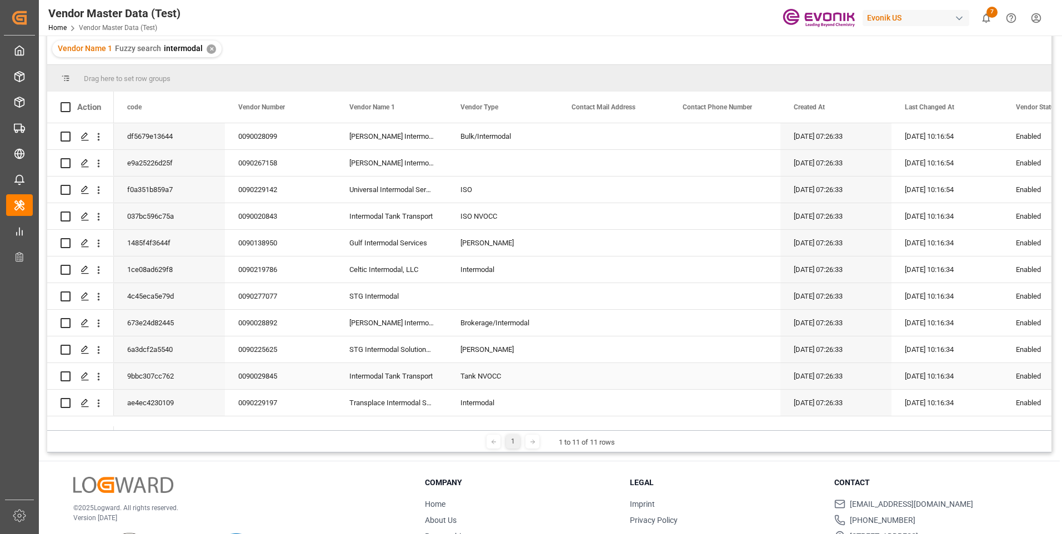
click at [267, 374] on div "0090029845" at bounding box center [280, 376] width 111 height 26
click at [260, 217] on div "0090020843" at bounding box center [280, 216] width 111 height 26
click at [288, 211] on div "0090020843" at bounding box center [280, 216] width 111 height 26
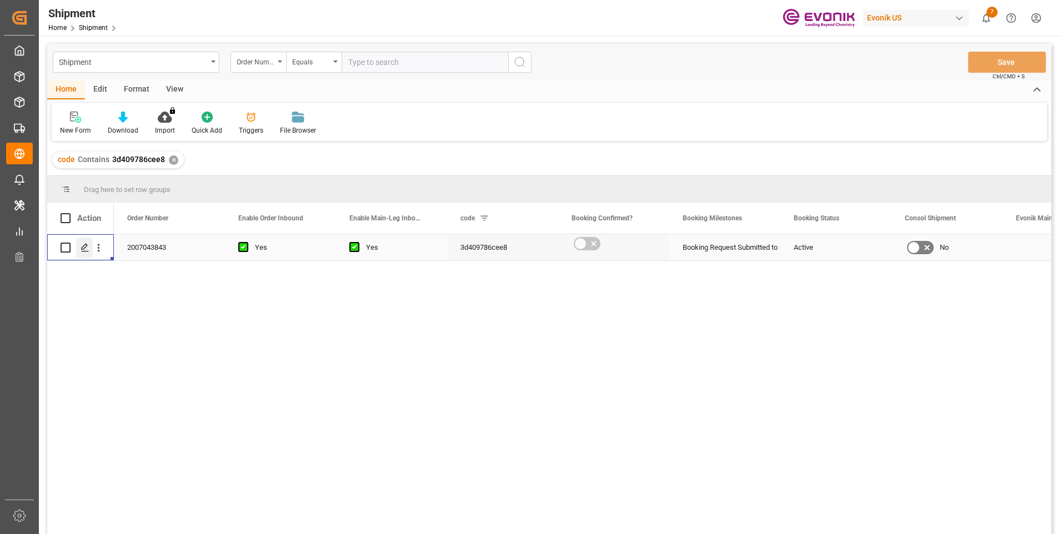
click at [87, 248] on icon "Press SPACE to select this row." at bounding box center [85, 247] width 9 height 9
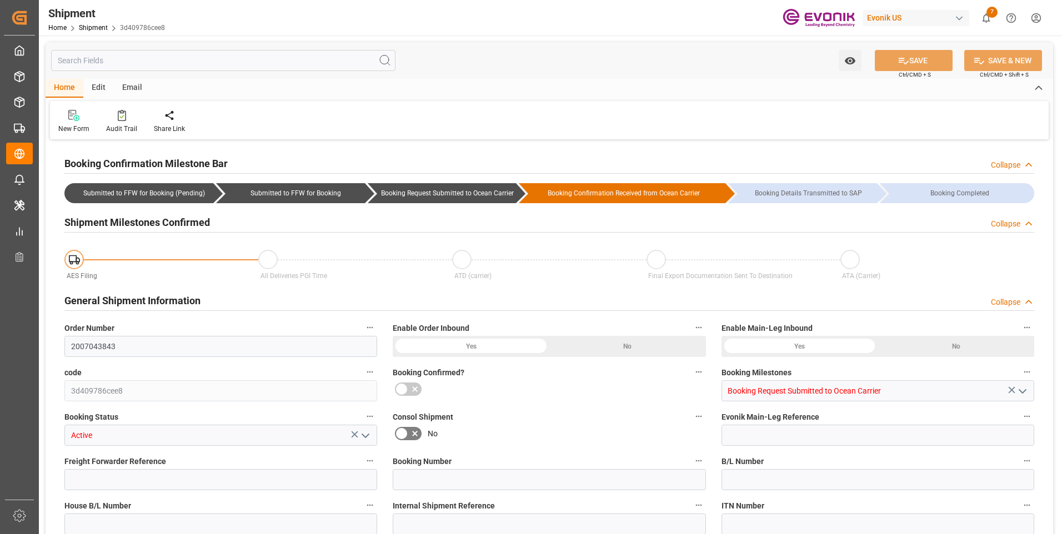
type input "AC Containerline"
type input "AC Containerline GmbH"
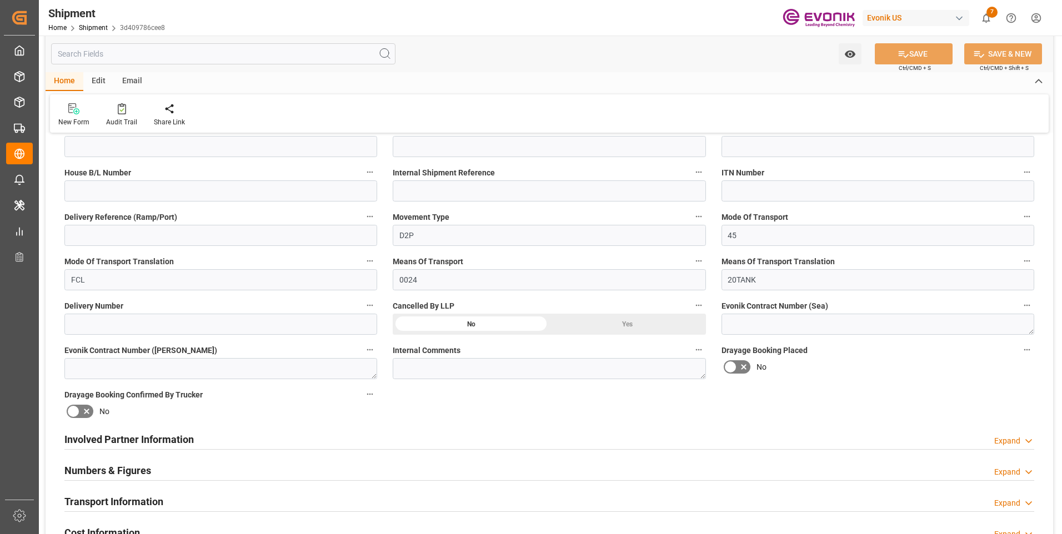
scroll to position [556, 0]
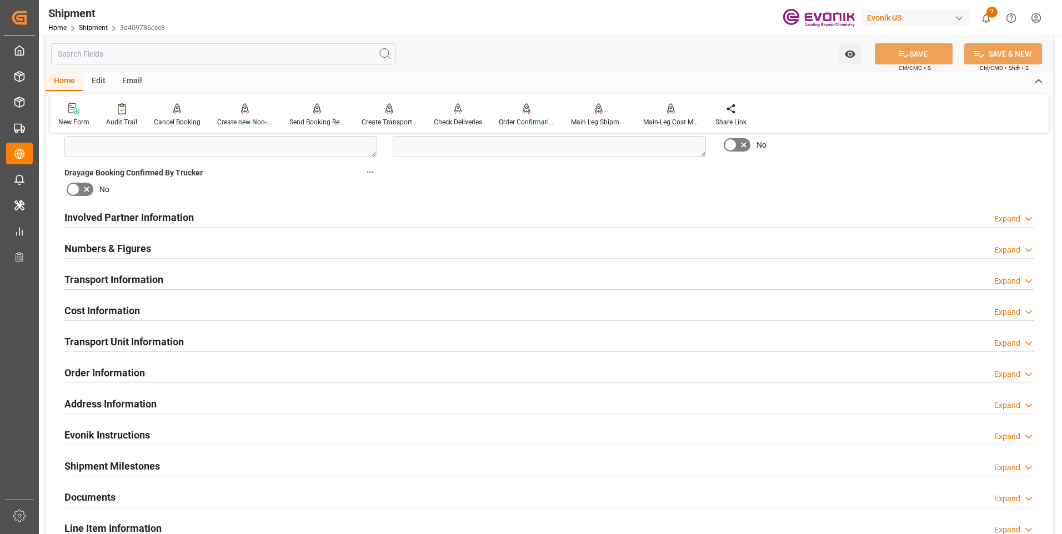
click at [296, 218] on div "Involved Partner Information Expand" at bounding box center [549, 216] width 970 height 21
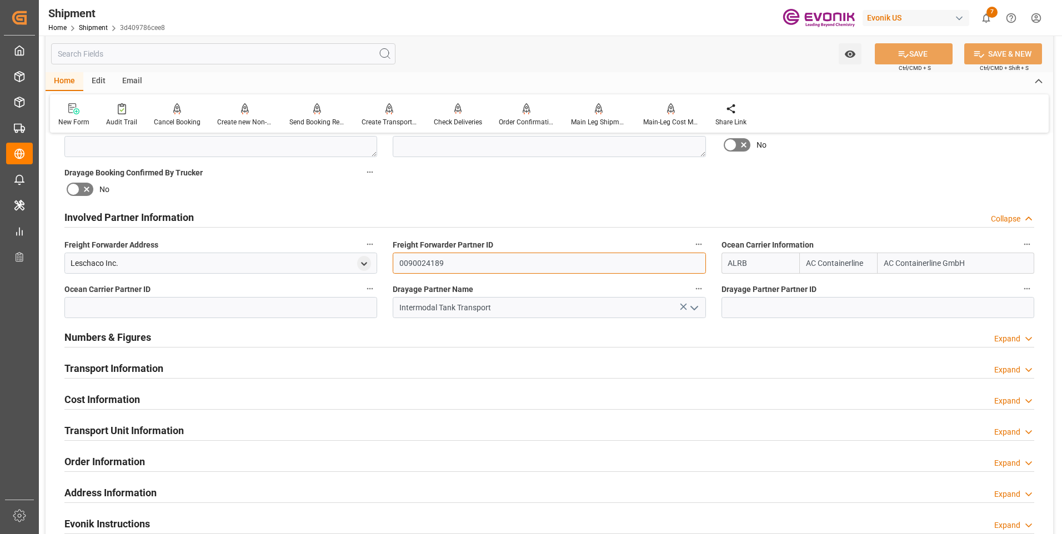
click at [412, 263] on input "0090024189" at bounding box center [549, 263] width 313 height 21
click at [414, 264] on input "0090024189" at bounding box center [549, 263] width 313 height 21
click at [286, 314] on input at bounding box center [220, 307] width 313 height 21
click at [282, 308] on input at bounding box center [220, 307] width 313 height 21
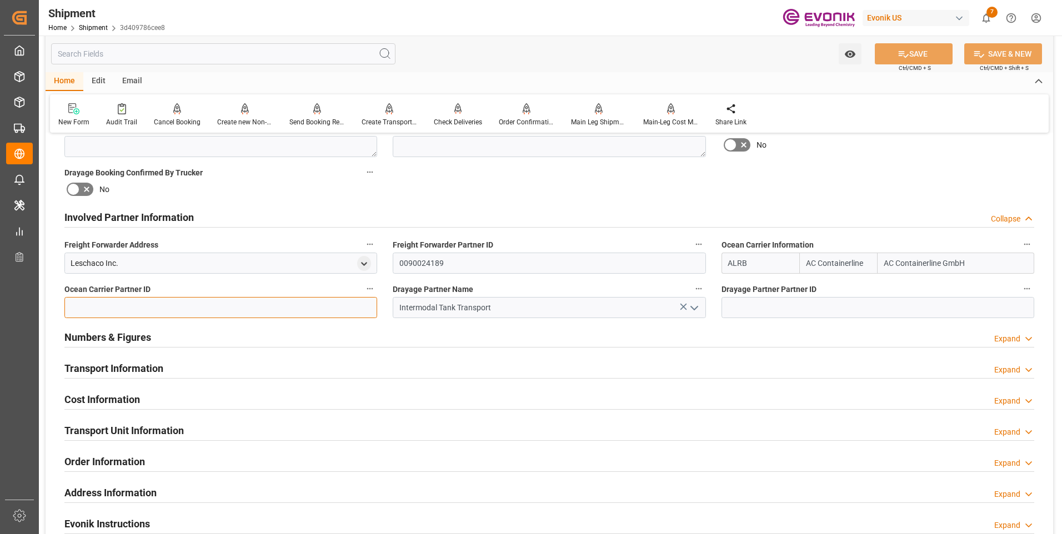
paste input "0090024189"
type input "0090024189"
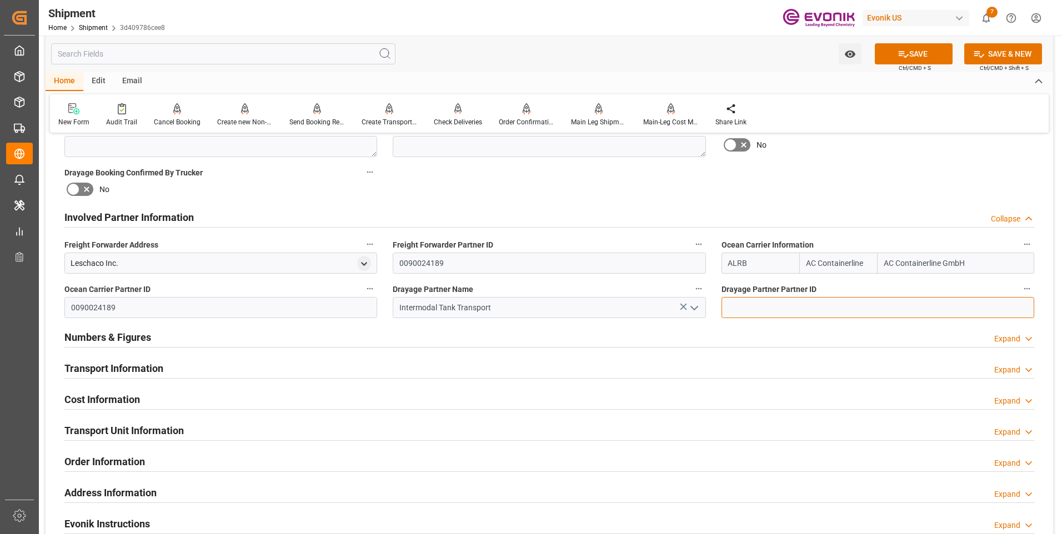
click at [755, 301] on input at bounding box center [878, 307] width 313 height 21
paste input "0090020843"
click at [921, 43] on div "Watch Option SAVE Ctrl/CMD + S SAVE & NEW Ctrl/CMD + Shift + S" at bounding box center [550, 54] width 1008 height 37
click at [921, 52] on button "SAVE" at bounding box center [914, 53] width 78 height 21
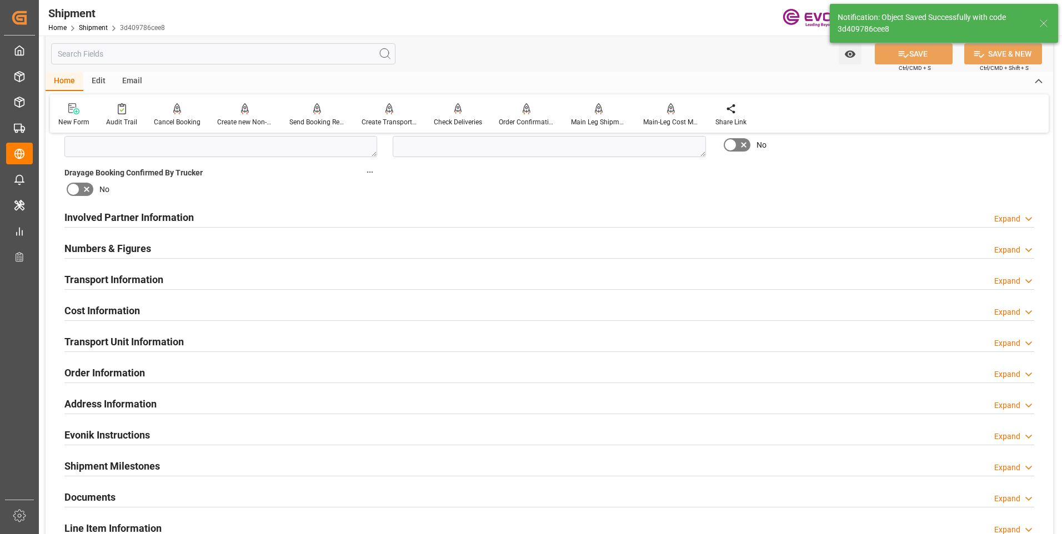
type input "0090024189"
click at [351, 217] on div "Involved Partner Information Expand" at bounding box center [549, 216] width 970 height 21
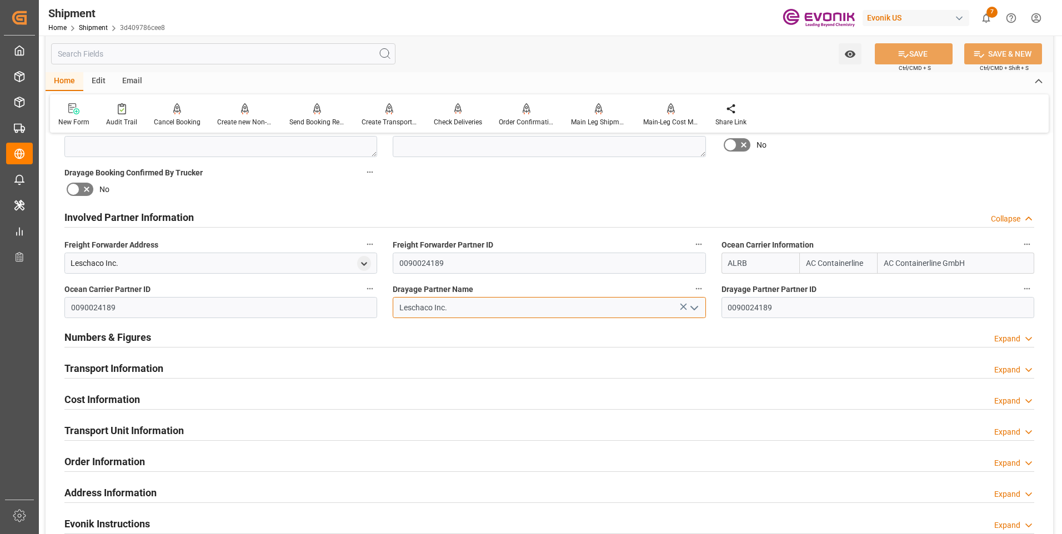
click at [427, 311] on input "Leschaco Inc." at bounding box center [549, 307] width 313 height 21
drag, startPoint x: 457, startPoint y: 308, endPoint x: 334, endPoint y: 308, distance: 123.3
click at [334, 308] on div "Booking Confirmation Milestone Bar Collapse Submitted to FFW for Booking (Pendi…" at bounding box center [550, 206] width 1008 height 1238
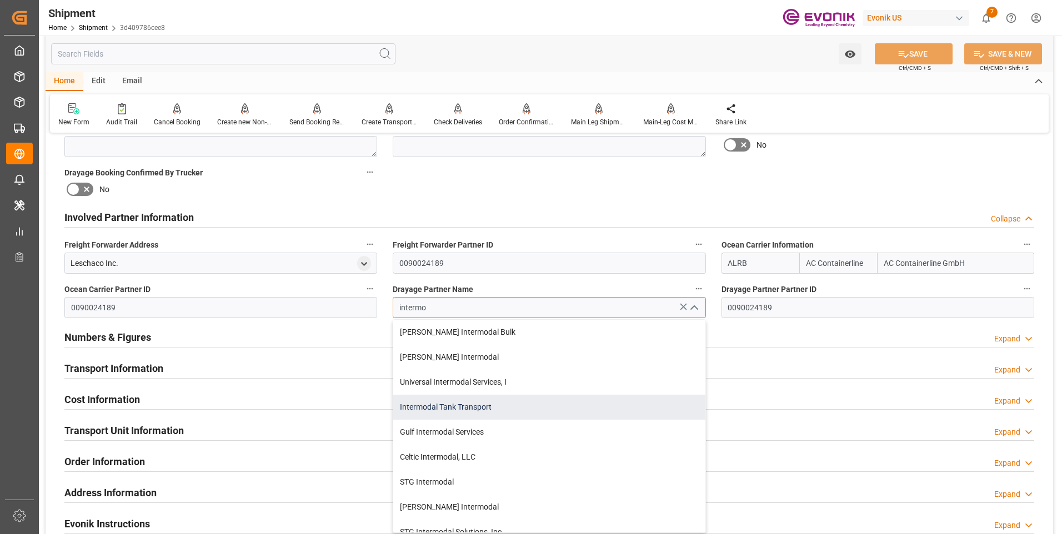
click at [441, 403] on div "Intermodal Tank Transport" at bounding box center [549, 407] width 312 height 25
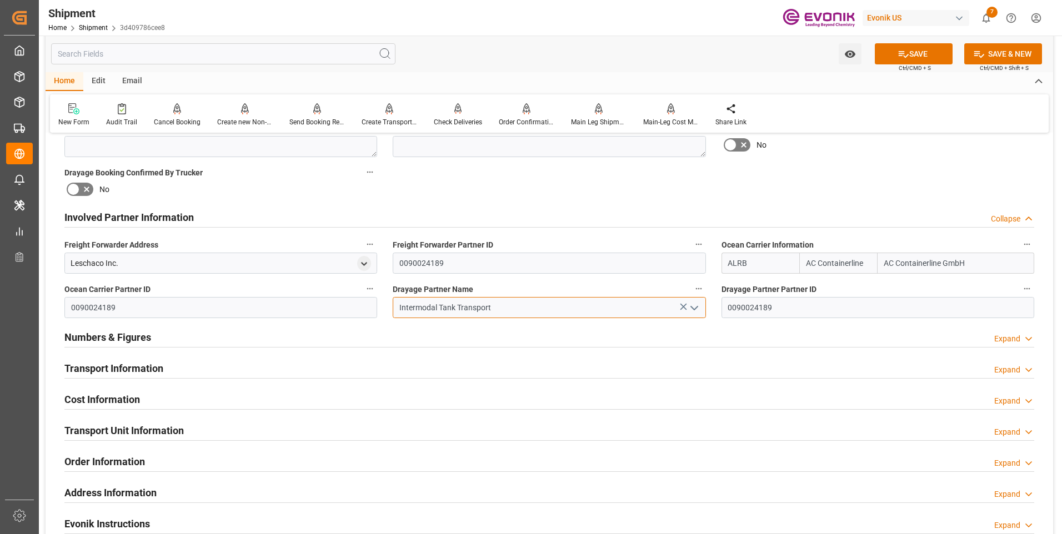
type input "Intermodal Tank Transport"
drag, startPoint x: 801, startPoint y: 302, endPoint x: 684, endPoint y: 309, distance: 117.5
click at [684, 309] on div "Booking Confirmation Milestone Bar Collapse Submitted to FFW for Booking (Pendi…" at bounding box center [550, 206] width 1008 height 1238
paste input "0843"
type input "0090020843"
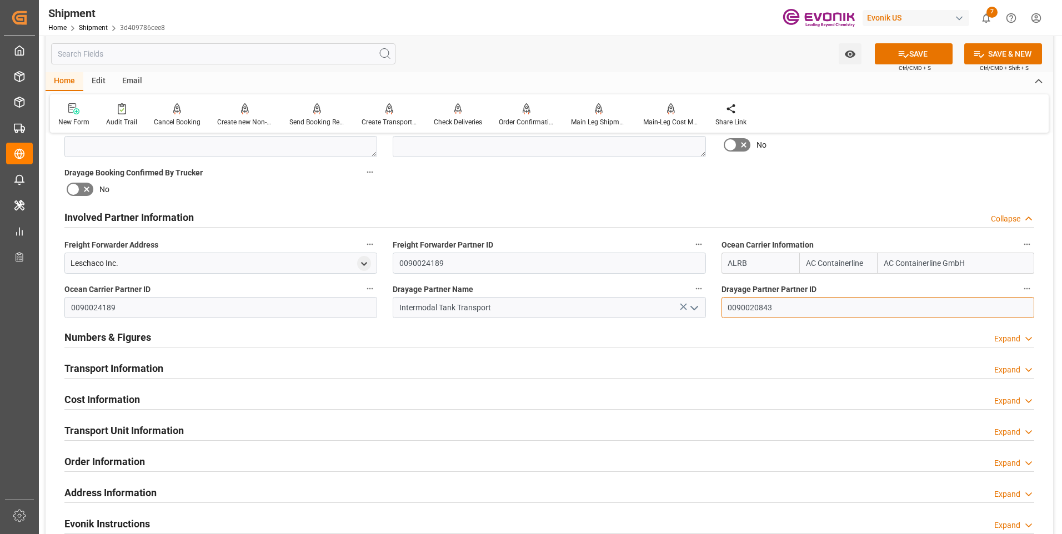
scroll to position [611, 0]
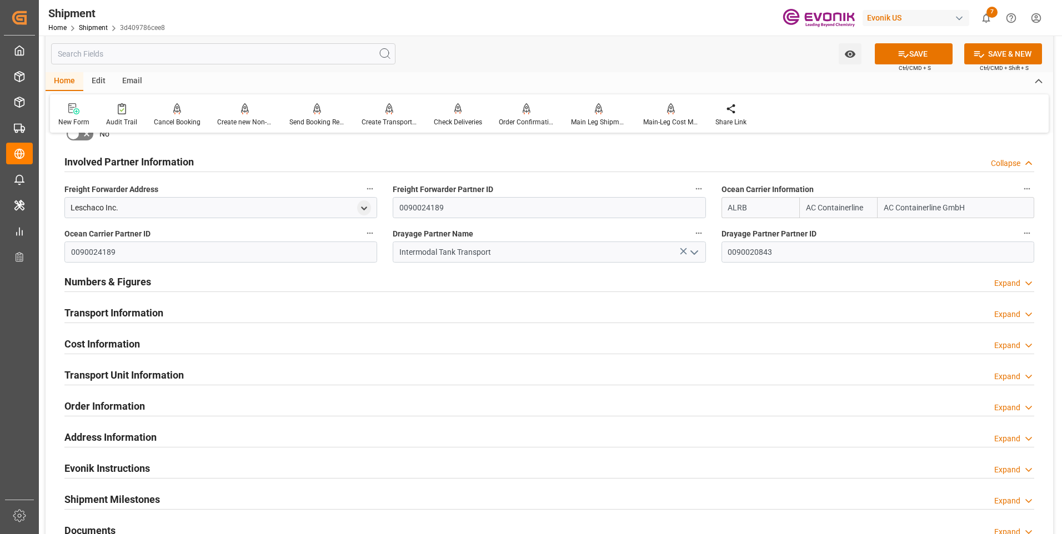
click at [270, 318] on div "Transport Information Expand" at bounding box center [549, 312] width 970 height 21
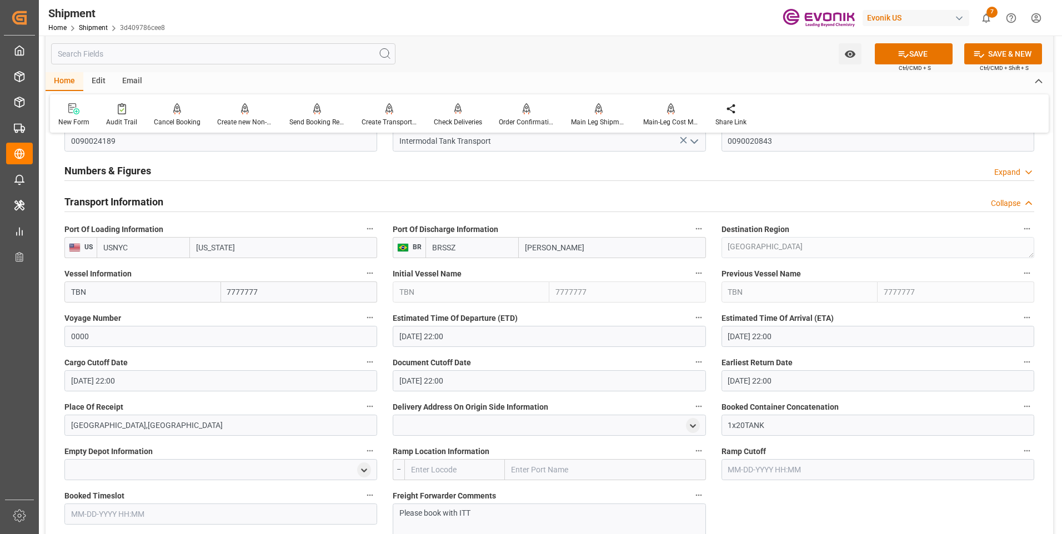
scroll to position [778, 0]
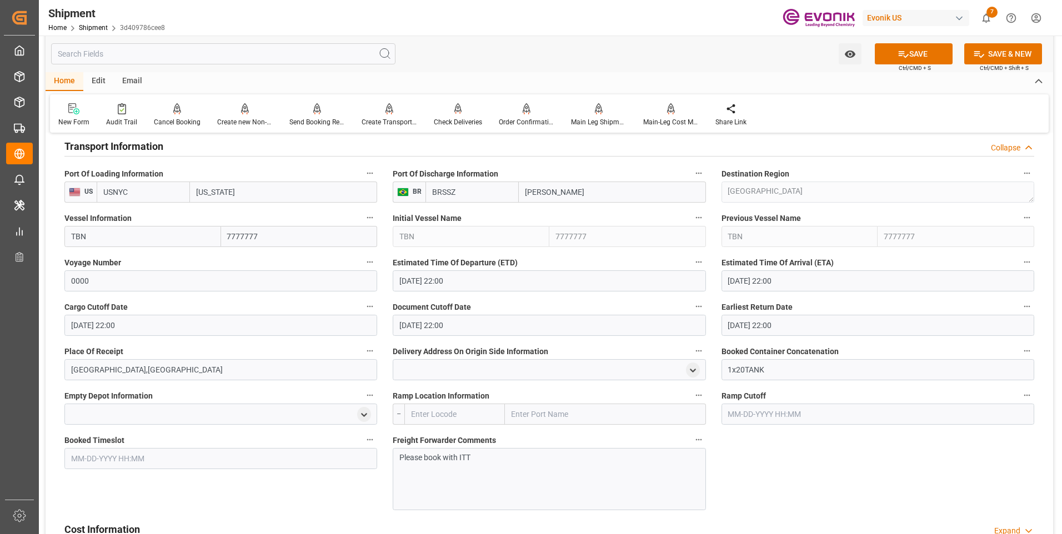
click at [457, 284] on input "[DATE] 22:00" at bounding box center [549, 281] width 313 height 21
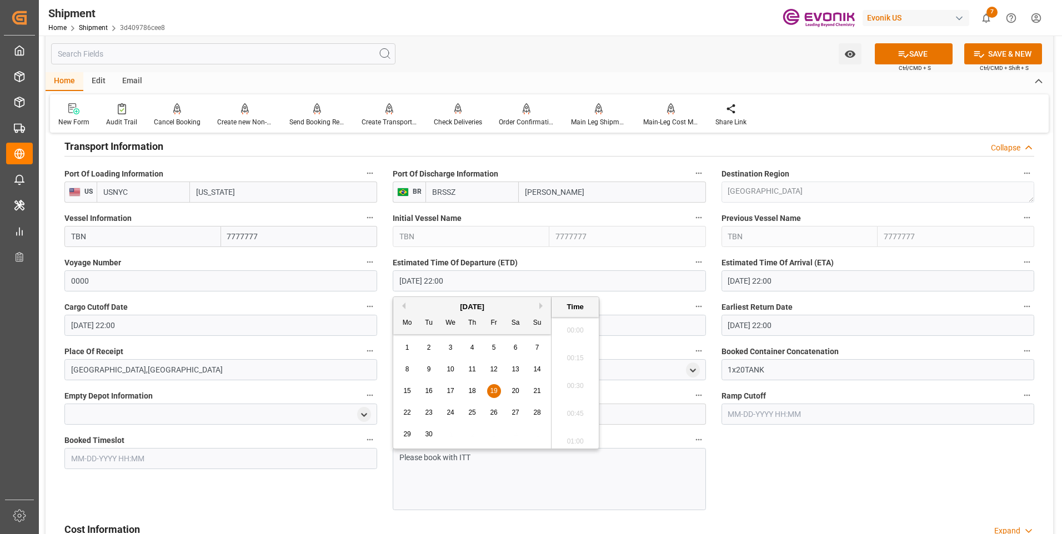
scroll to position [2393, 0]
click at [474, 391] on span "18" at bounding box center [471, 391] width 7 height 8
type input "[DATE] 22:00"
click at [567, 387] on li "22:00" at bounding box center [575, 383] width 47 height 28
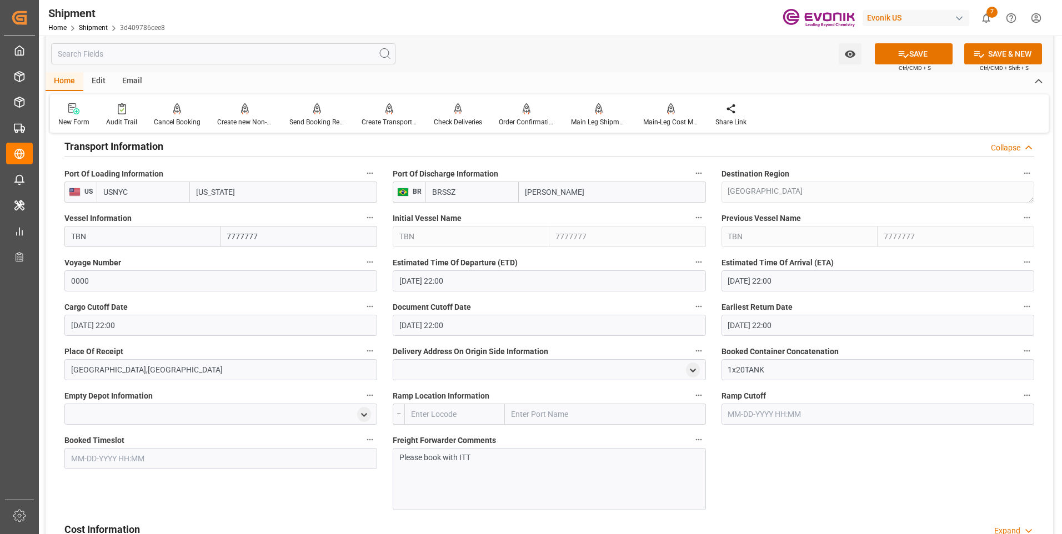
click at [132, 328] on input "[DATE] 22:00" at bounding box center [220, 325] width 313 height 21
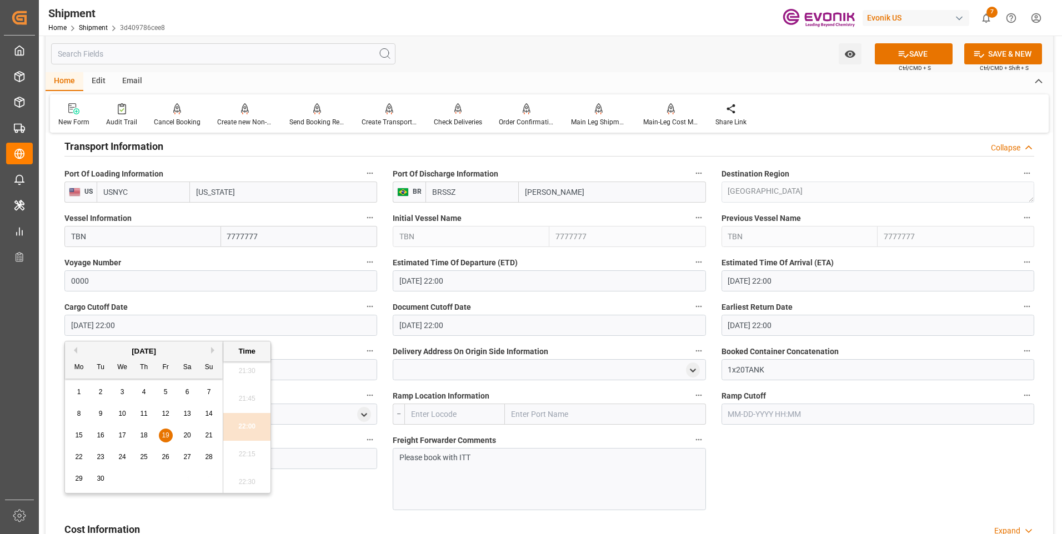
click at [143, 413] on span "11" at bounding box center [143, 414] width 7 height 8
type input "[DATE] 22:00"
click at [258, 428] on li "22:00" at bounding box center [246, 427] width 47 height 28
drag, startPoint x: 143, startPoint y: 322, endPoint x: 68, endPoint y: 322, distance: 75.0
click at [68, 322] on input "[DATE] 22:00" at bounding box center [220, 325] width 313 height 21
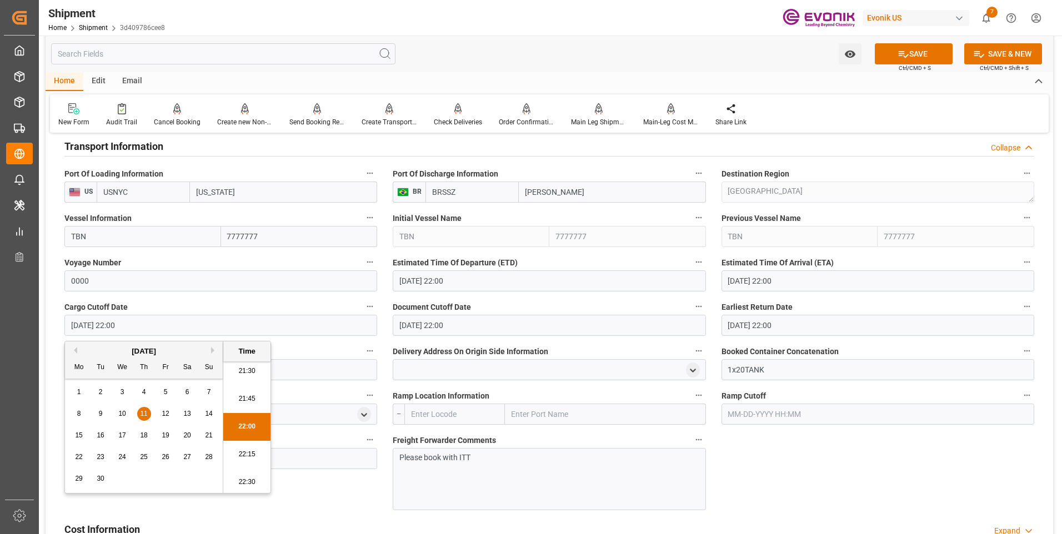
paste input "text"
type input "[DATE] 22:00"
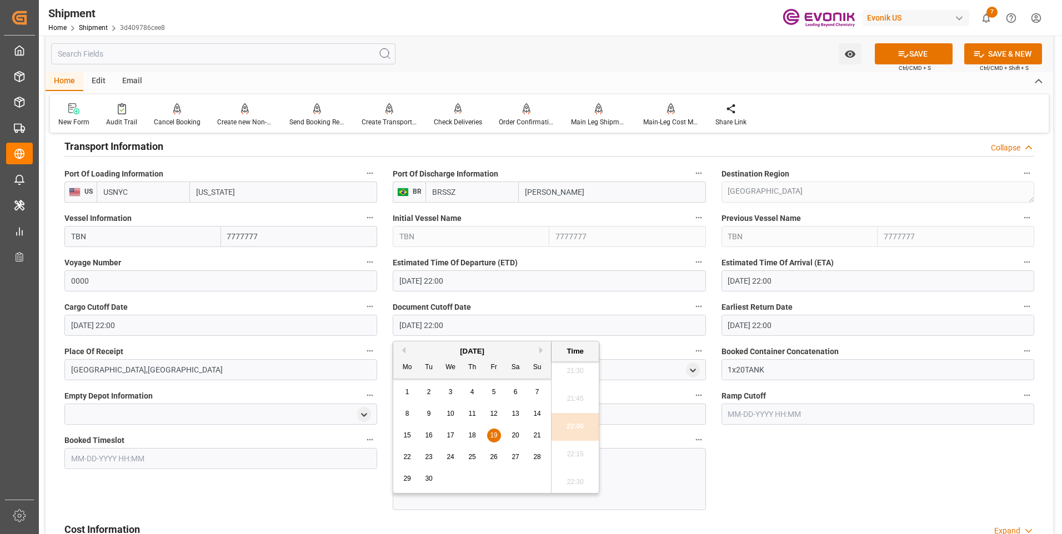
drag, startPoint x: 462, startPoint y: 324, endPoint x: 371, endPoint y: 326, distance: 90.6
click at [371, 325] on div "Booking Confirmation Milestone Bar Collapse Submitted to FFW for Booking (Pendi…" at bounding box center [550, 160] width 1008 height 1590
click at [162, 341] on div "Place Of Receipt [PERSON_NAME],[GEOGRAPHIC_DATA]" at bounding box center [221, 362] width 328 height 44
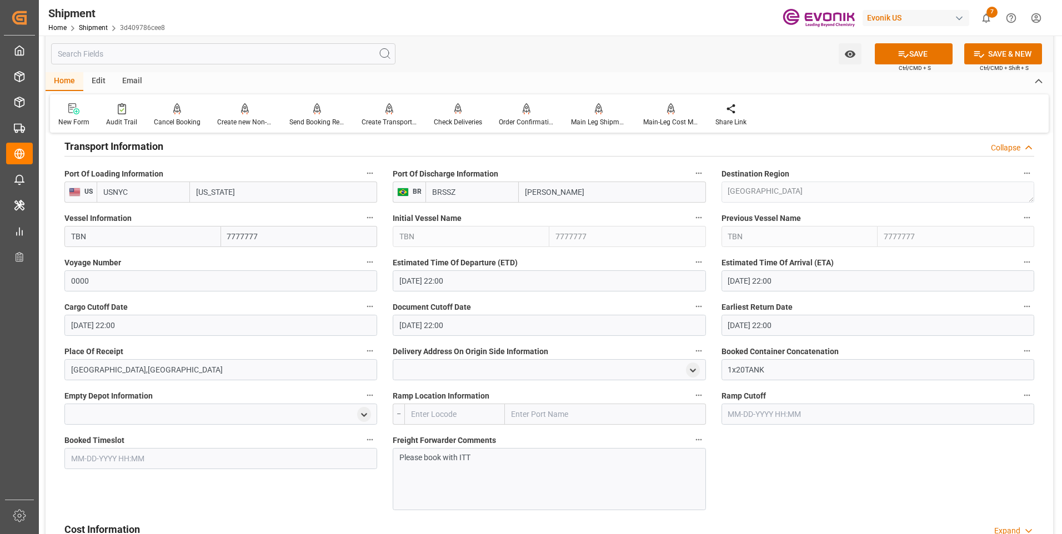
click at [143, 329] on input "[DATE] 22:00" at bounding box center [220, 325] width 313 height 21
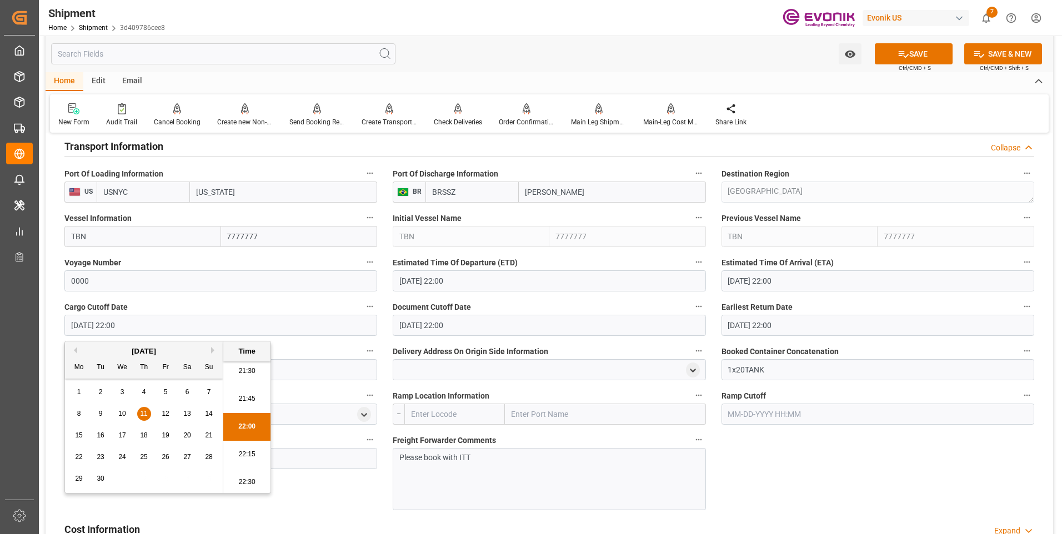
drag, startPoint x: 151, startPoint y: 326, endPoint x: 51, endPoint y: 328, distance: 99.5
click at [51, 328] on div "Booking Confirmation Milestone Bar Collapse Submitted to FFW for Booking (Pendi…" at bounding box center [550, 160] width 1008 height 1590
click at [466, 324] on input "[DATE] 22:00" at bounding box center [549, 325] width 313 height 21
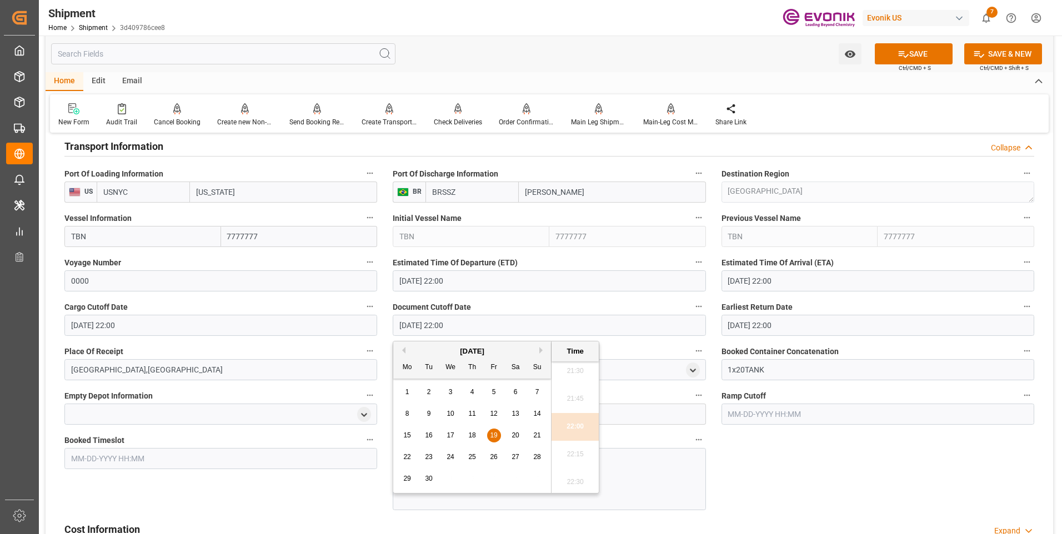
drag, startPoint x: 479, startPoint y: 324, endPoint x: 348, endPoint y: 327, distance: 130.6
click at [348, 326] on div "Booking Confirmation Milestone Bar Collapse Submitted to FFW for Booking (Pendi…" at bounding box center [550, 160] width 1008 height 1590
paste input "1"
type input "[DATE] 22:00"
click at [802, 327] on input "[DATE] 22:00" at bounding box center [878, 325] width 313 height 21
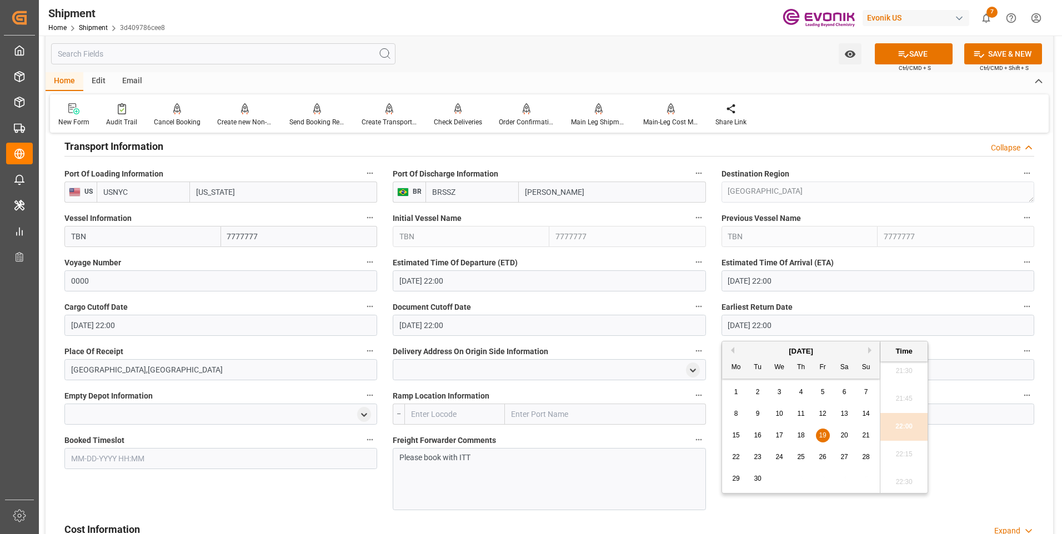
drag, startPoint x: 803, startPoint y: 323, endPoint x: 689, endPoint y: 326, distance: 114.5
click at [689, 326] on div "Booking Confirmation Milestone Bar Collapse Submitted to FFW for Booking (Pendi…" at bounding box center [550, 160] width 1008 height 1590
paste input "1"
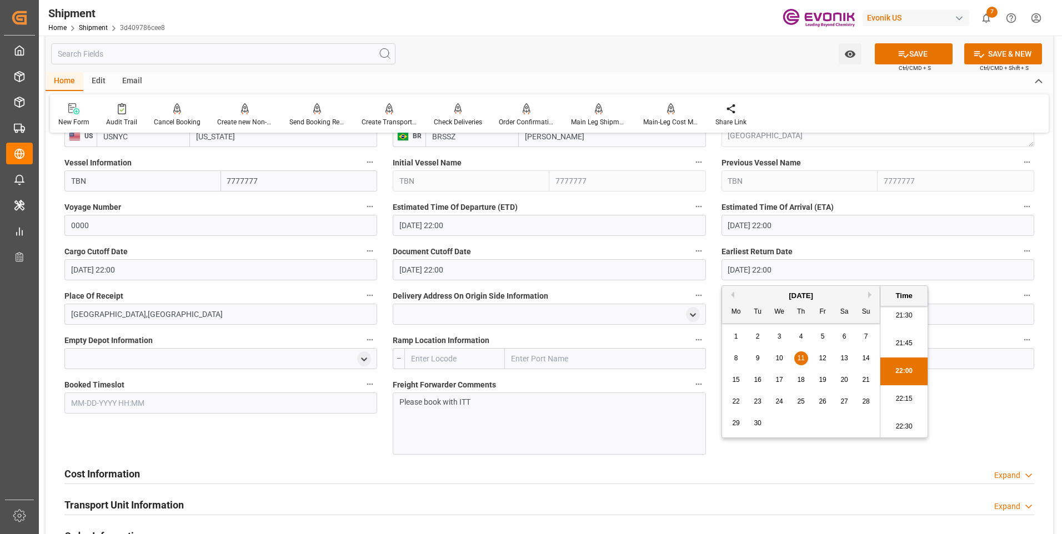
type input "[DATE] 22:00"
click at [972, 413] on div "Booking Confirmation Milestone Bar Collapse Submitted to FFW for Booking (Pendi…" at bounding box center [550, 104] width 1008 height 1590
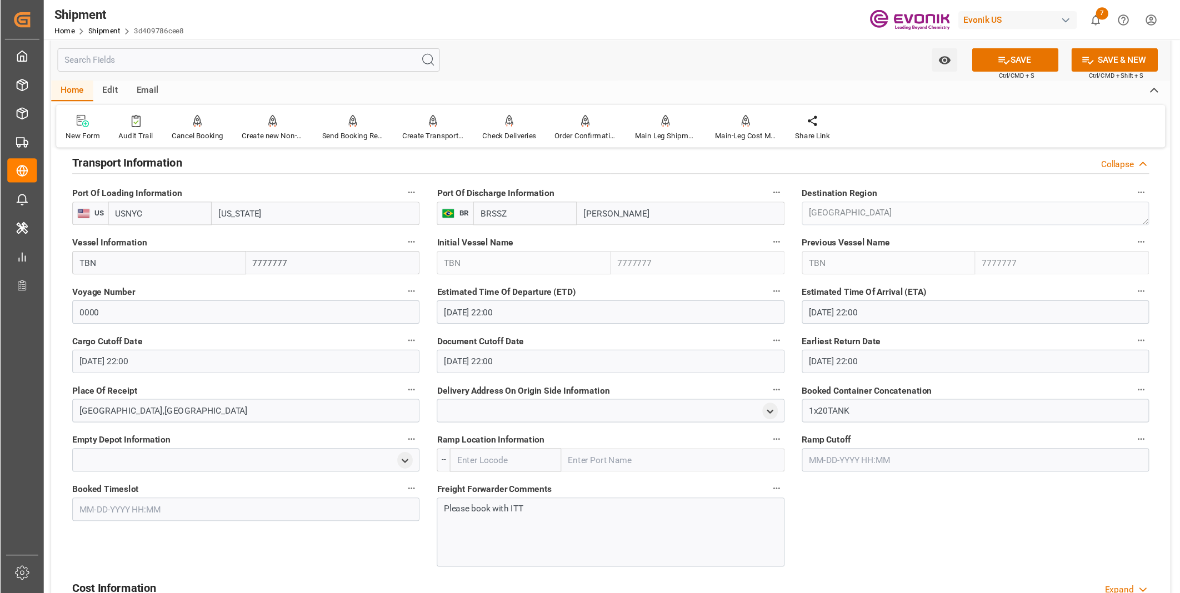
scroll to position [778, 0]
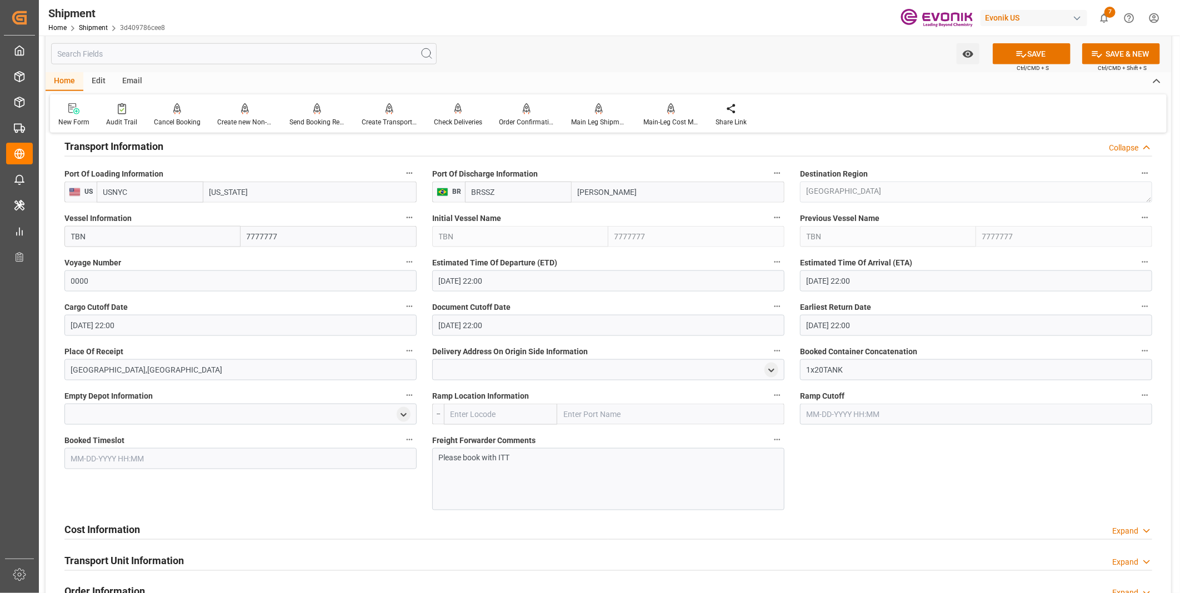
click at [141, 189] on input "USNYC" at bounding box center [150, 192] width 107 height 21
drag, startPoint x: 149, startPoint y: 192, endPoint x: 104, endPoint y: 192, distance: 45.0
click at [104, 192] on input "USNYC" at bounding box center [150, 192] width 107 height 21
click at [123, 214] on b "USORF" at bounding box center [116, 216] width 25 height 9
type input "USORF"
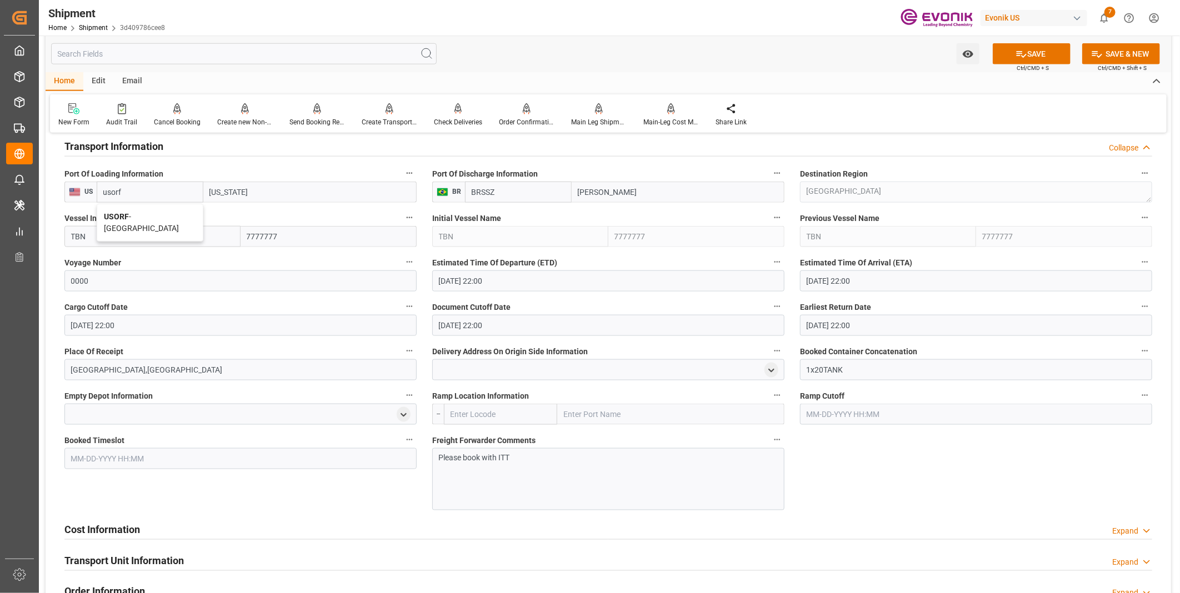
type input "[GEOGRAPHIC_DATA]"
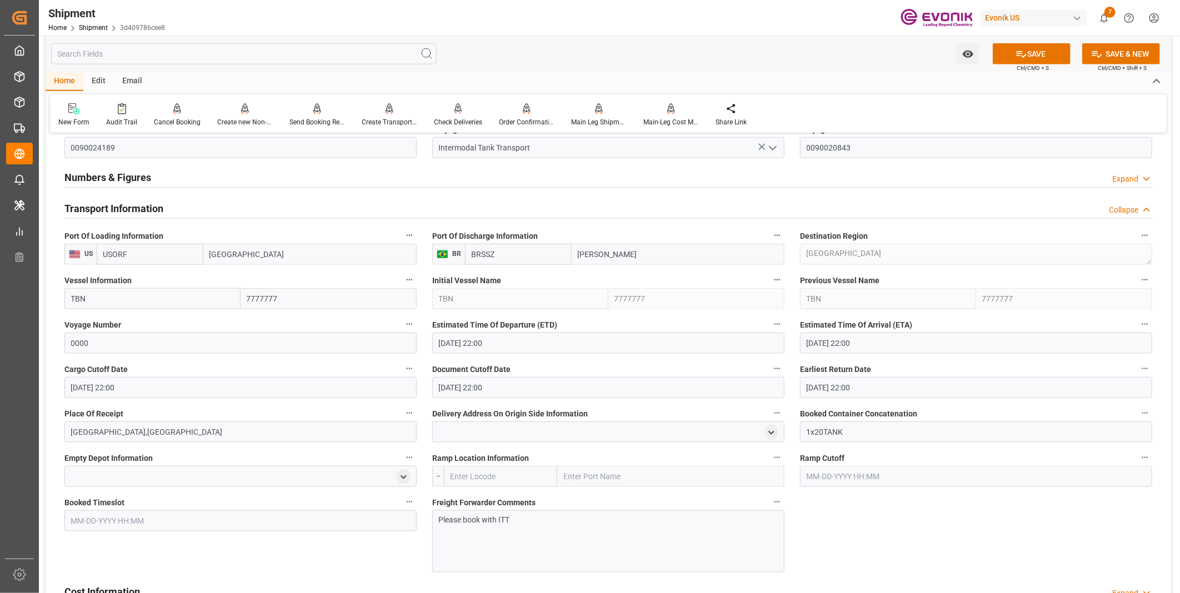
type input "USORF"
